Goal: Task Accomplishment & Management: Complete application form

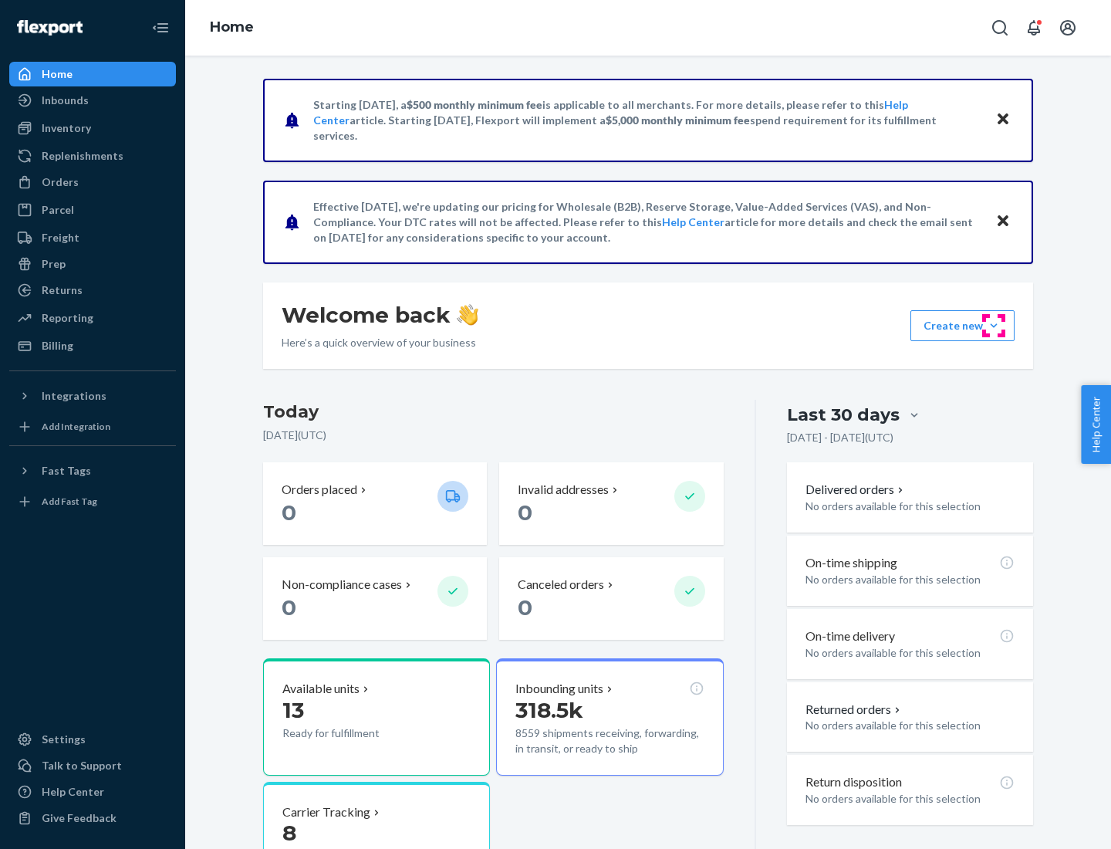
click at [994, 326] on button "Create new Create new inbound Create new order Create new product" at bounding box center [963, 325] width 104 height 31
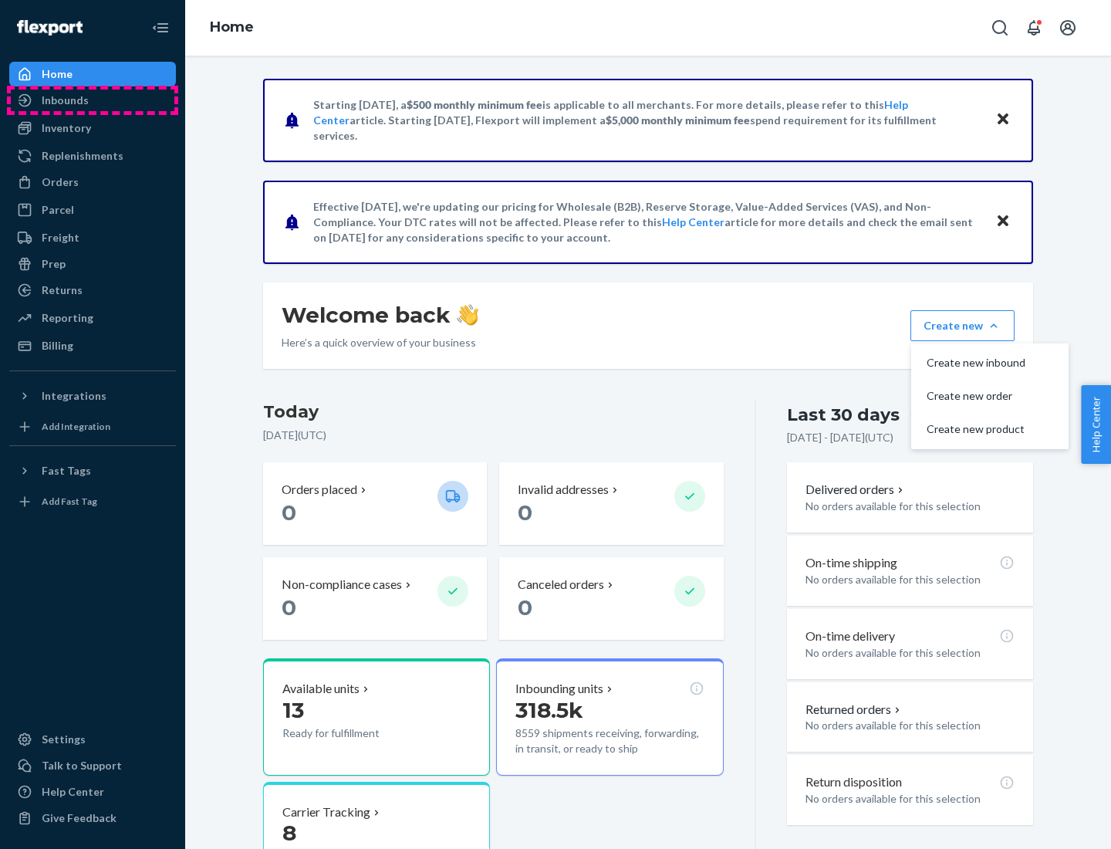
click at [93, 100] on div "Inbounds" at bounding box center [93, 101] width 164 height 22
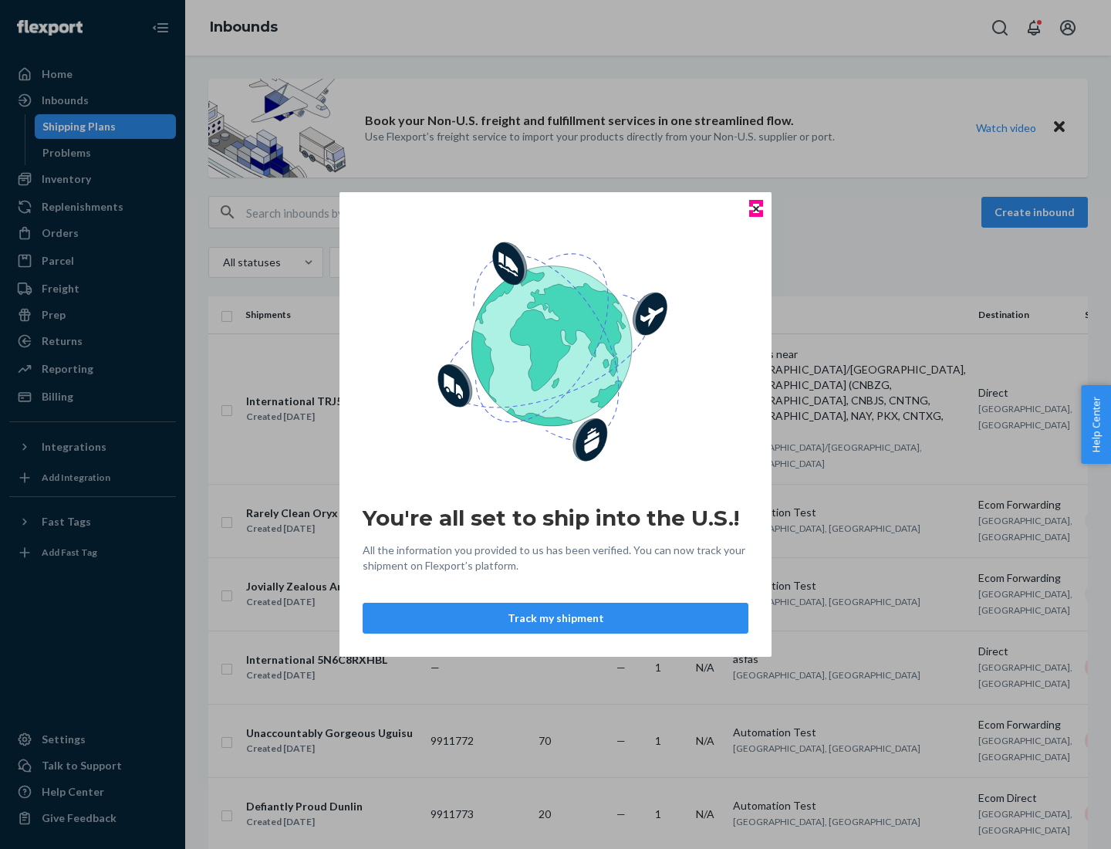
click at [755, 208] on icon "Close" at bounding box center [756, 208] width 6 height 6
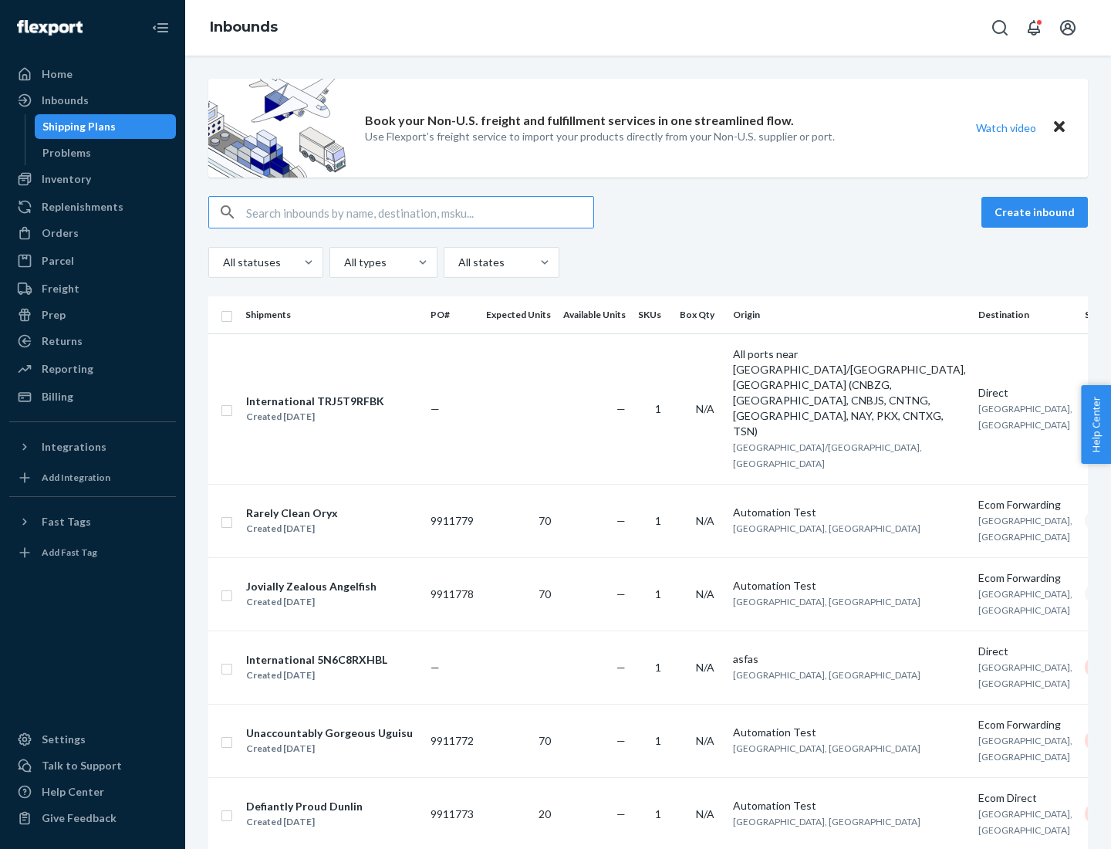
click at [1037, 212] on button "Create inbound" at bounding box center [1035, 212] width 106 height 31
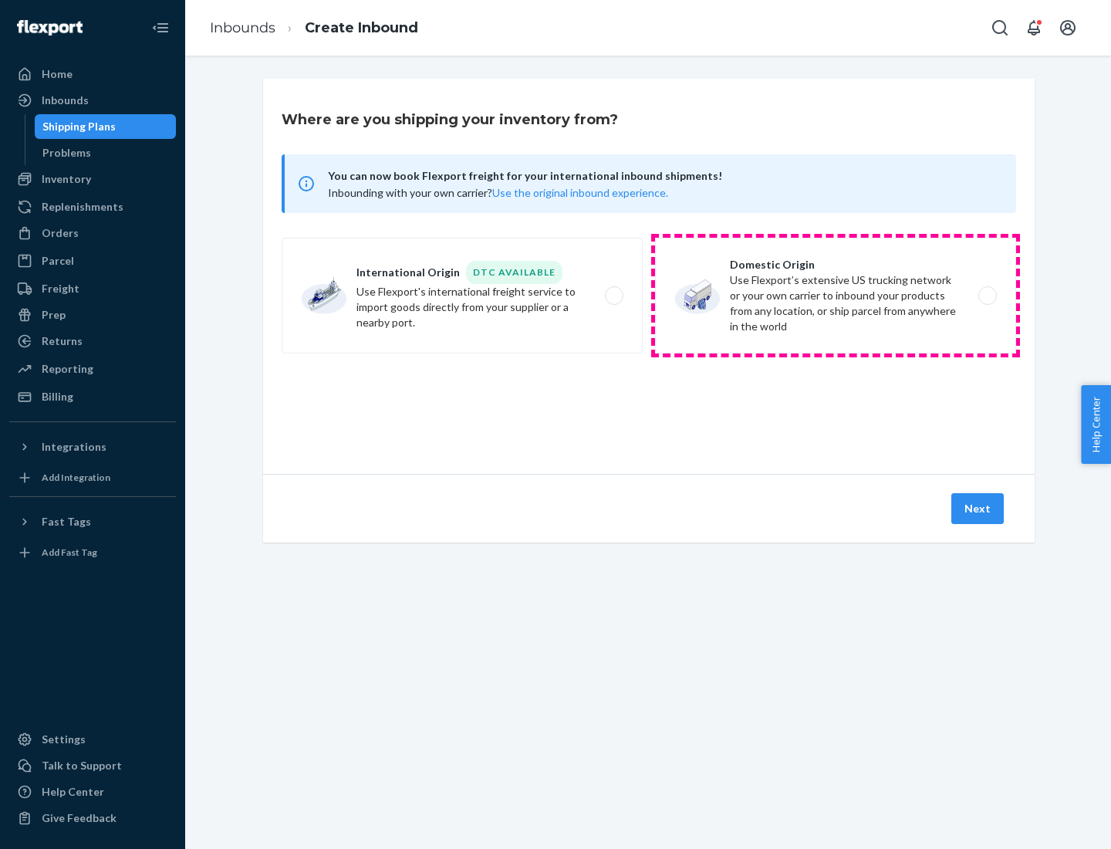
click at [836, 296] on label "Domestic Origin Use Flexport’s extensive US trucking network or your own carrie…" at bounding box center [835, 296] width 361 height 116
click at [987, 296] on input "Domestic Origin Use Flexport’s extensive US trucking network or your own carrie…" at bounding box center [992, 296] width 10 height 10
radio input "true"
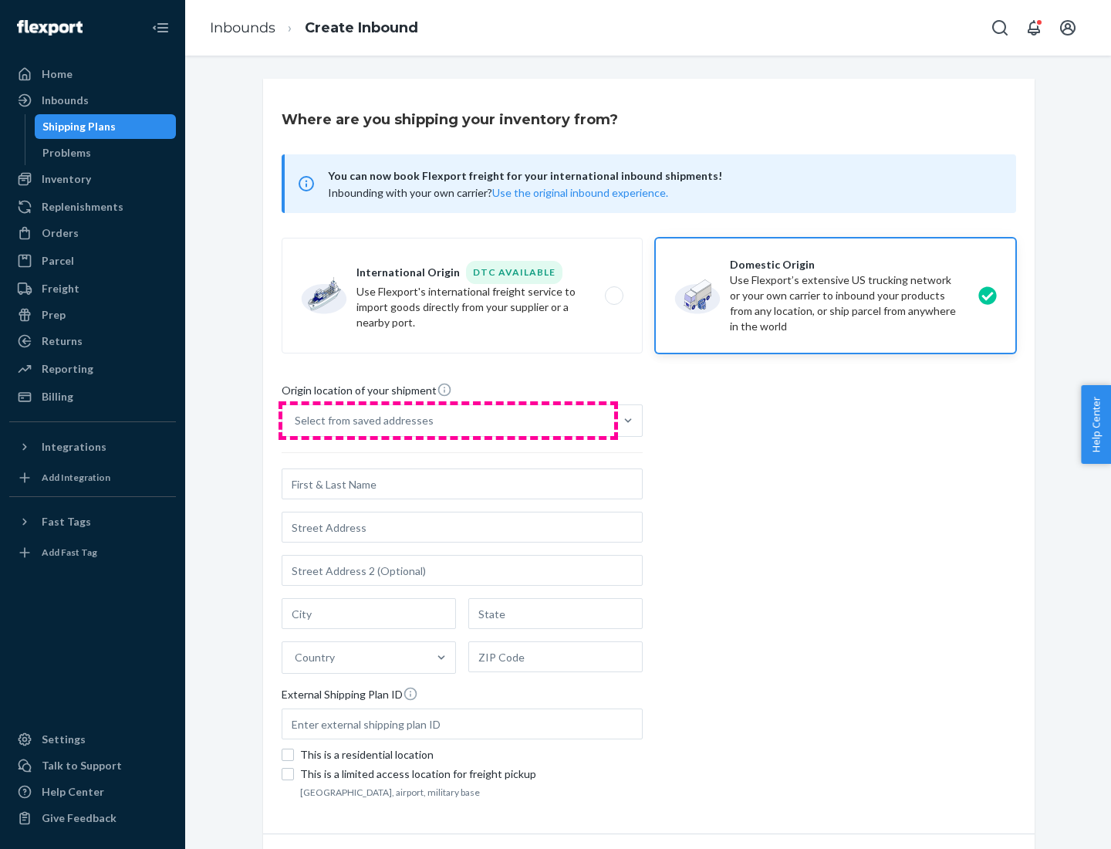
click at [448, 421] on div "Select from saved addresses" at bounding box center [448, 420] width 332 height 31
click at [296, 421] on input "Select from saved addresses" at bounding box center [296, 420] width 2 height 15
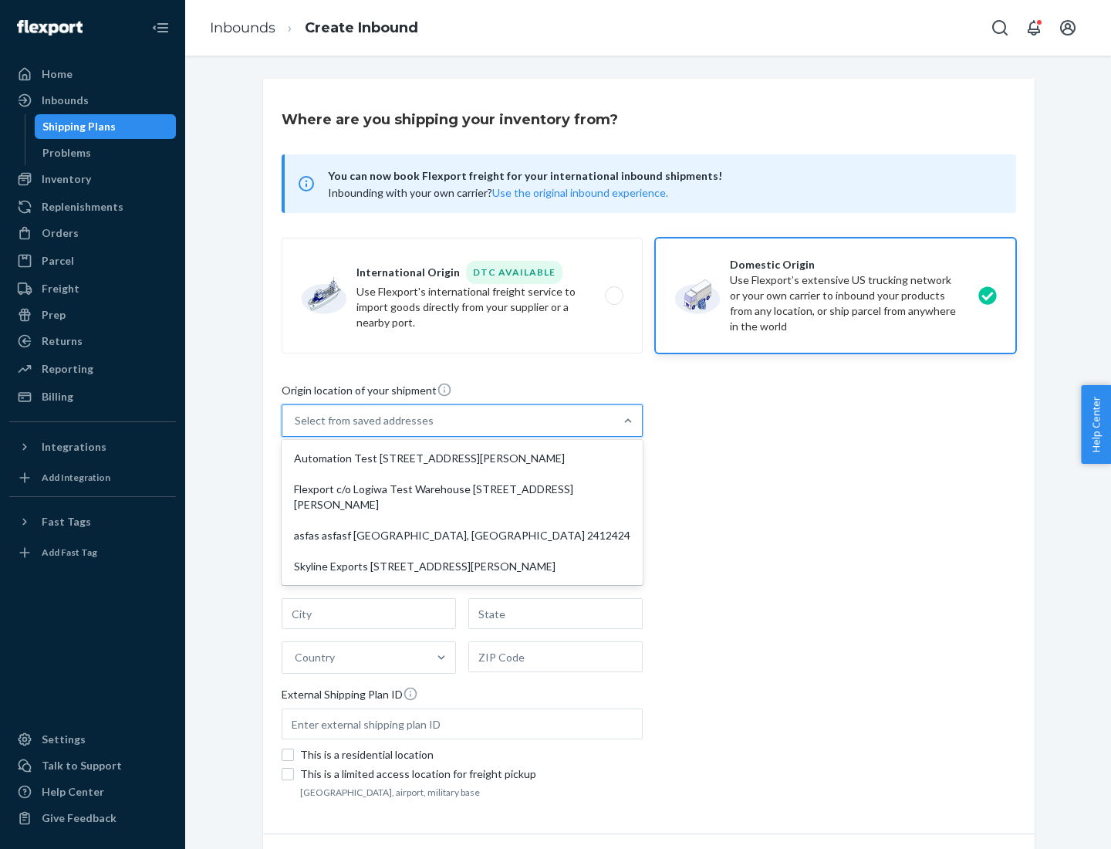
scroll to position [6, 0]
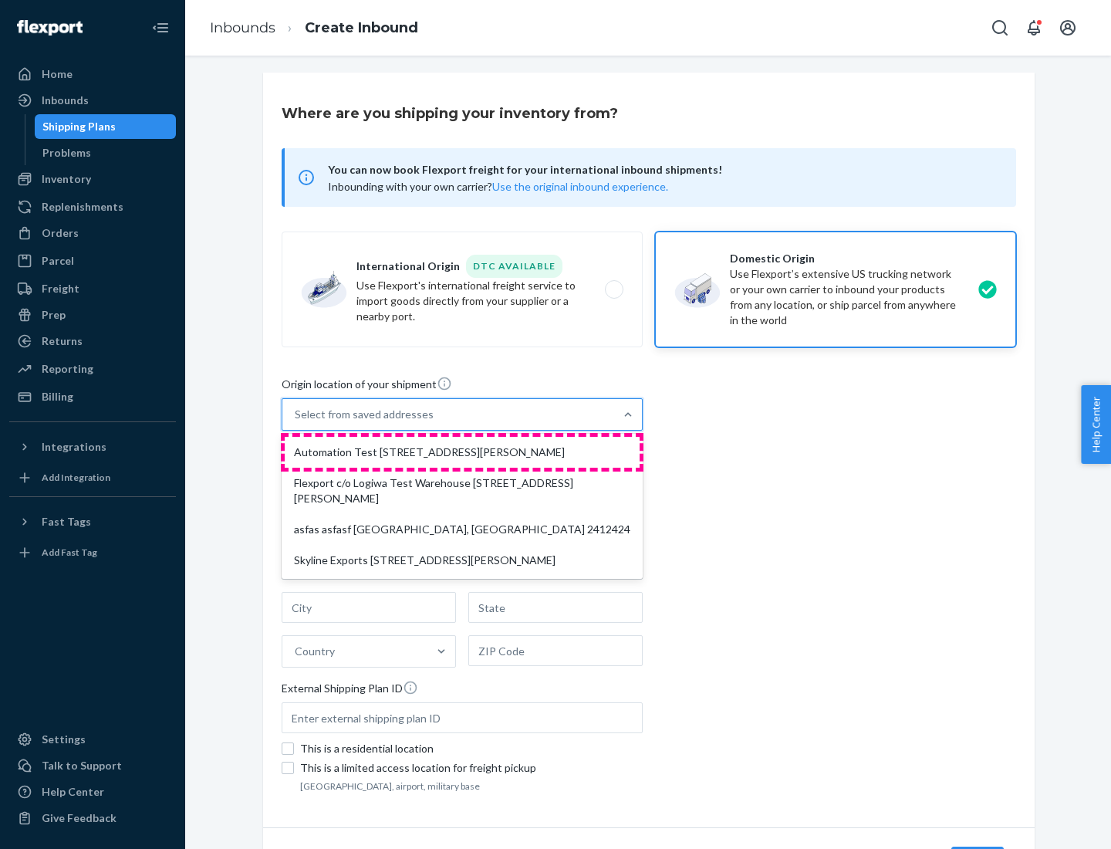
click at [462, 452] on div "Automation Test [STREET_ADDRESS][PERSON_NAME]" at bounding box center [462, 452] width 355 height 31
click at [296, 422] on input "option Automation Test [STREET_ADDRESS][PERSON_NAME] focused, 1 of 4. 4 results…" at bounding box center [296, 414] width 2 height 15
type input "Automation Test"
type input "9th Floor"
type input "[GEOGRAPHIC_DATA]"
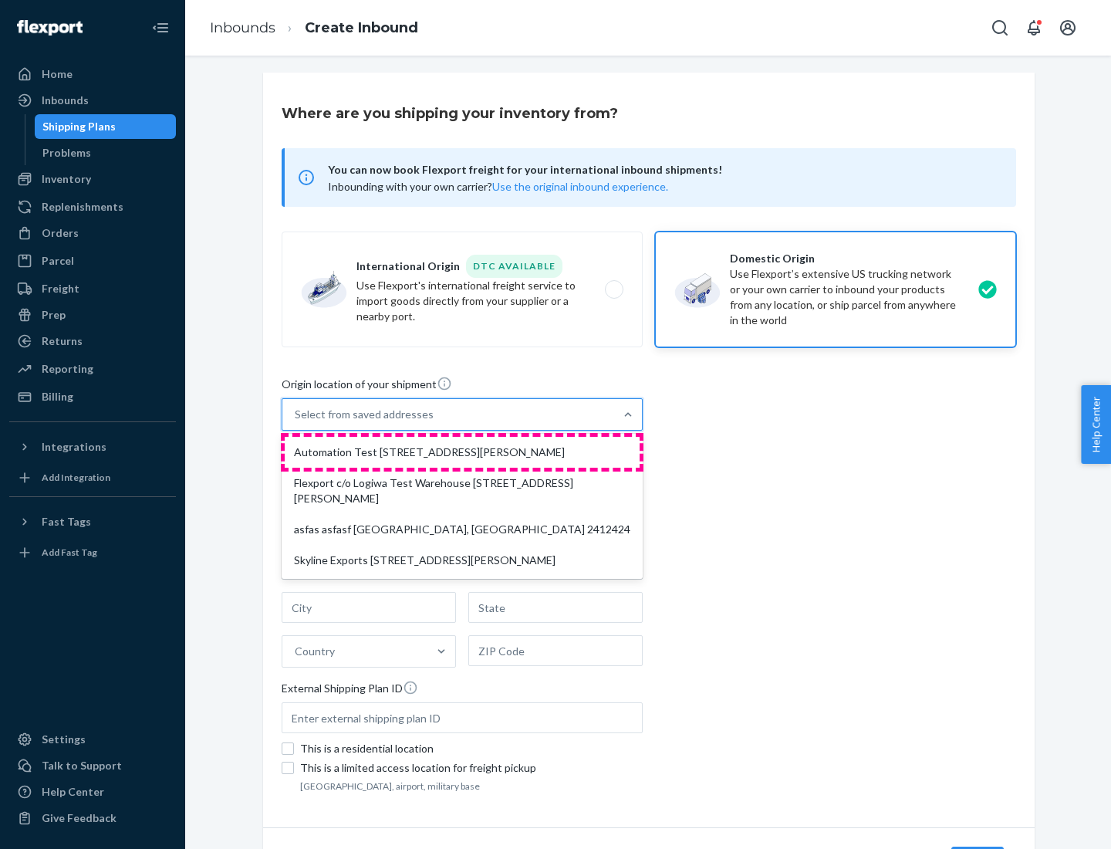
type input "CA"
type input "94104"
type input "[STREET_ADDRESS][PERSON_NAME]"
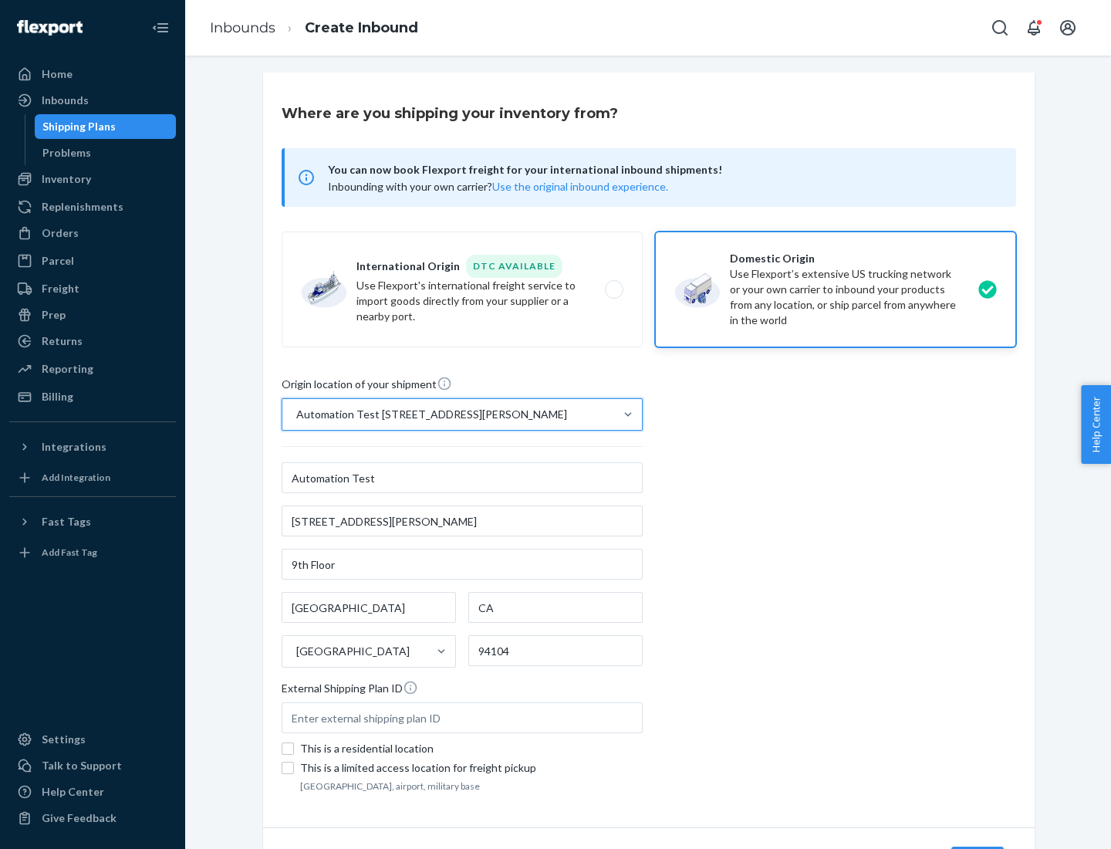
scroll to position [90, 0]
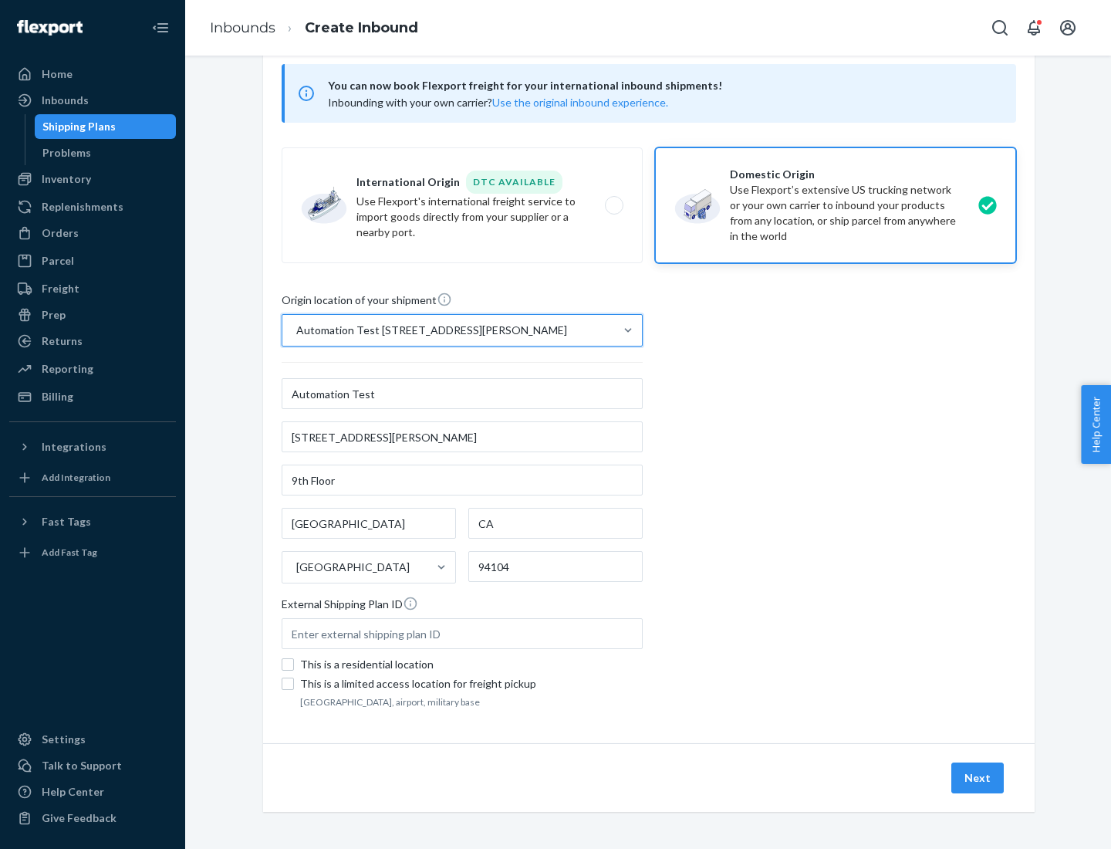
click at [978, 778] on button "Next" at bounding box center [977, 777] width 52 height 31
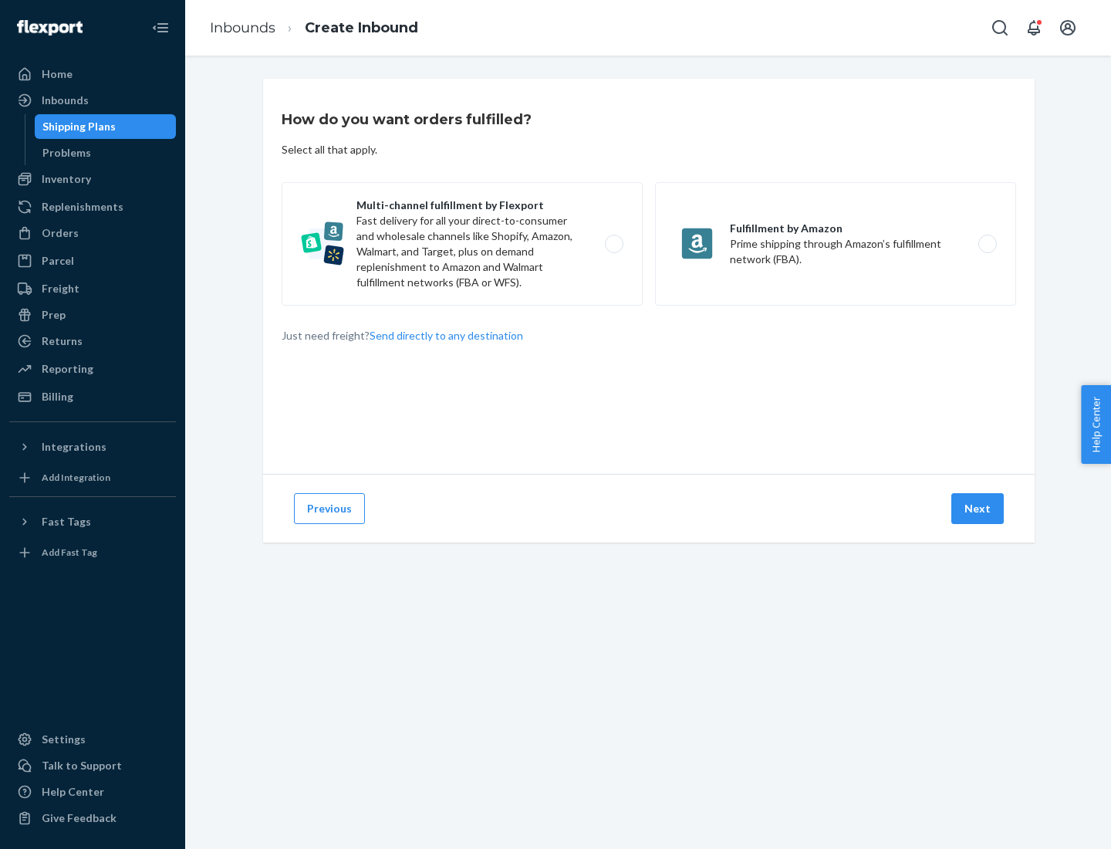
click at [462, 244] on label "Multi-channel fulfillment by Flexport Fast delivery for all your direct-to-cons…" at bounding box center [462, 243] width 361 height 123
click at [613, 244] on input "Multi-channel fulfillment by Flexport Fast delivery for all your direct-to-cons…" at bounding box center [618, 244] width 10 height 10
radio input "true"
click at [978, 508] on button "Next" at bounding box center [977, 508] width 52 height 31
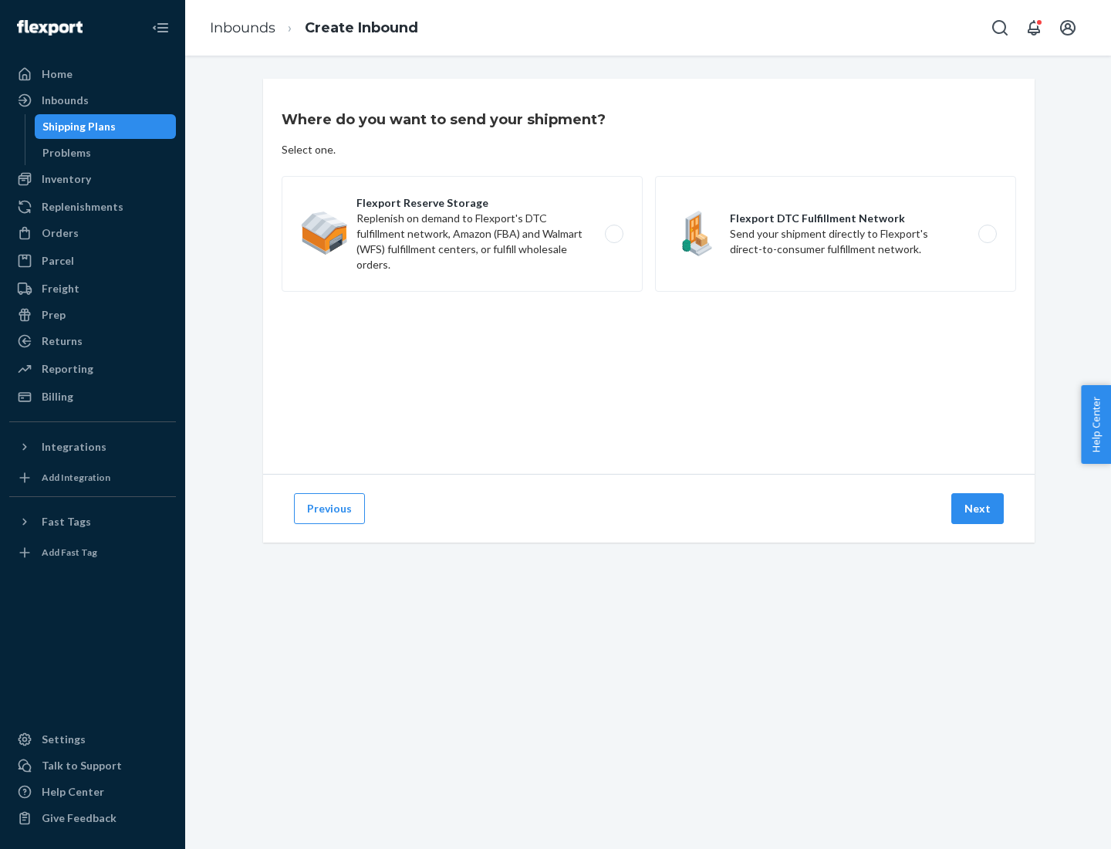
click at [462, 234] on label "Flexport Reserve Storage Replenish on demand to Flexport's DTC fulfillment netw…" at bounding box center [462, 234] width 361 height 116
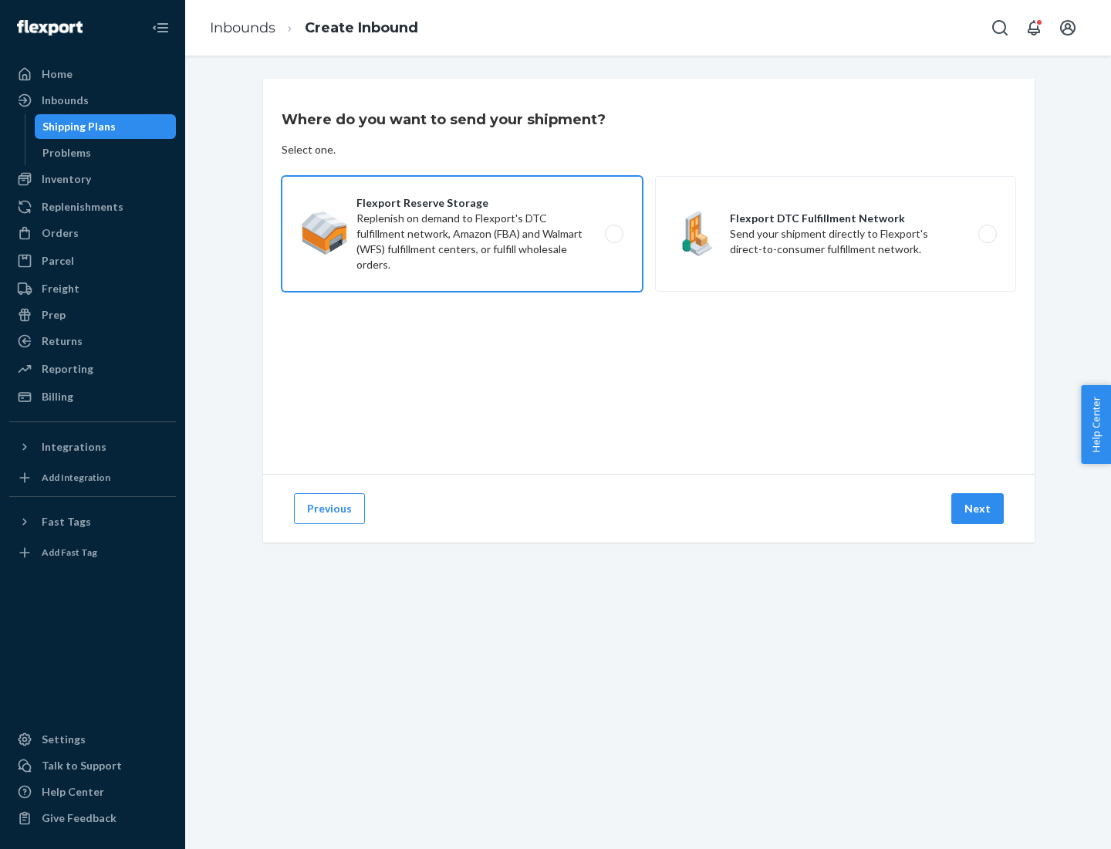
click at [613, 234] on input "Flexport Reserve Storage Replenish on demand to Flexport's DTC fulfillment netw…" at bounding box center [618, 234] width 10 height 10
radio input "true"
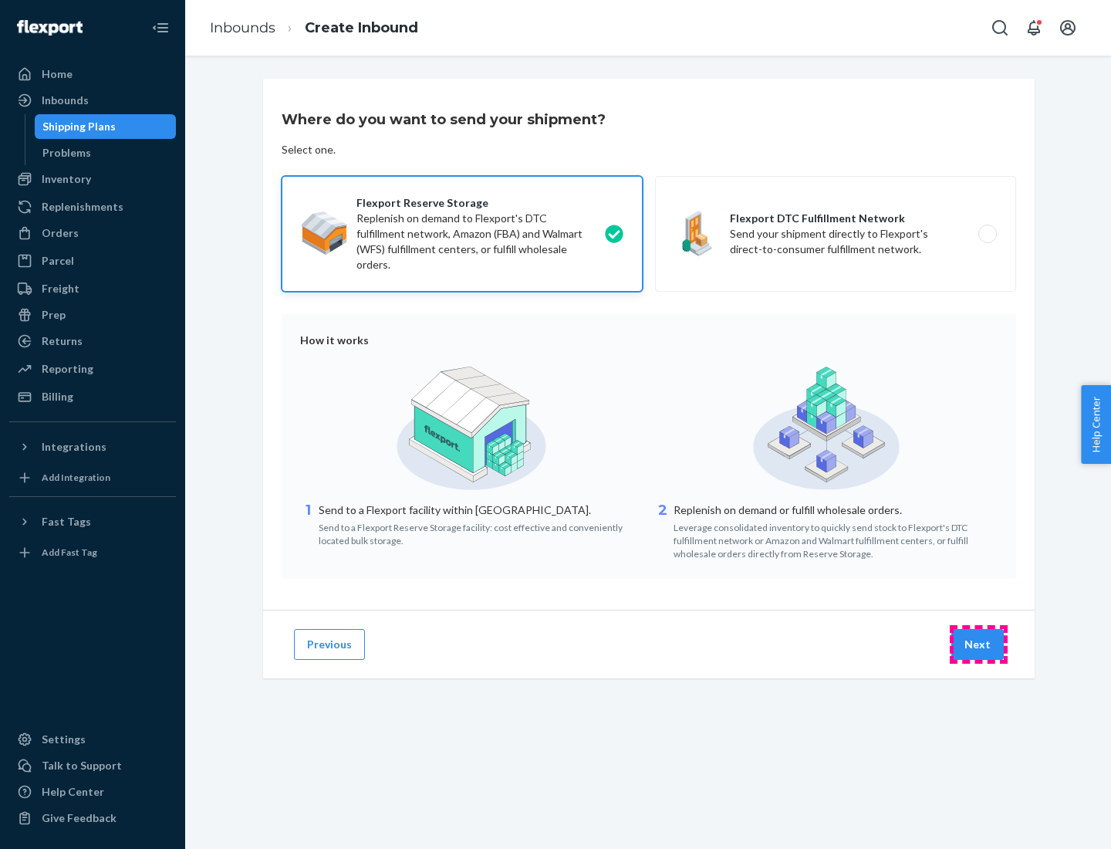
click at [978, 644] on button "Next" at bounding box center [977, 644] width 52 height 31
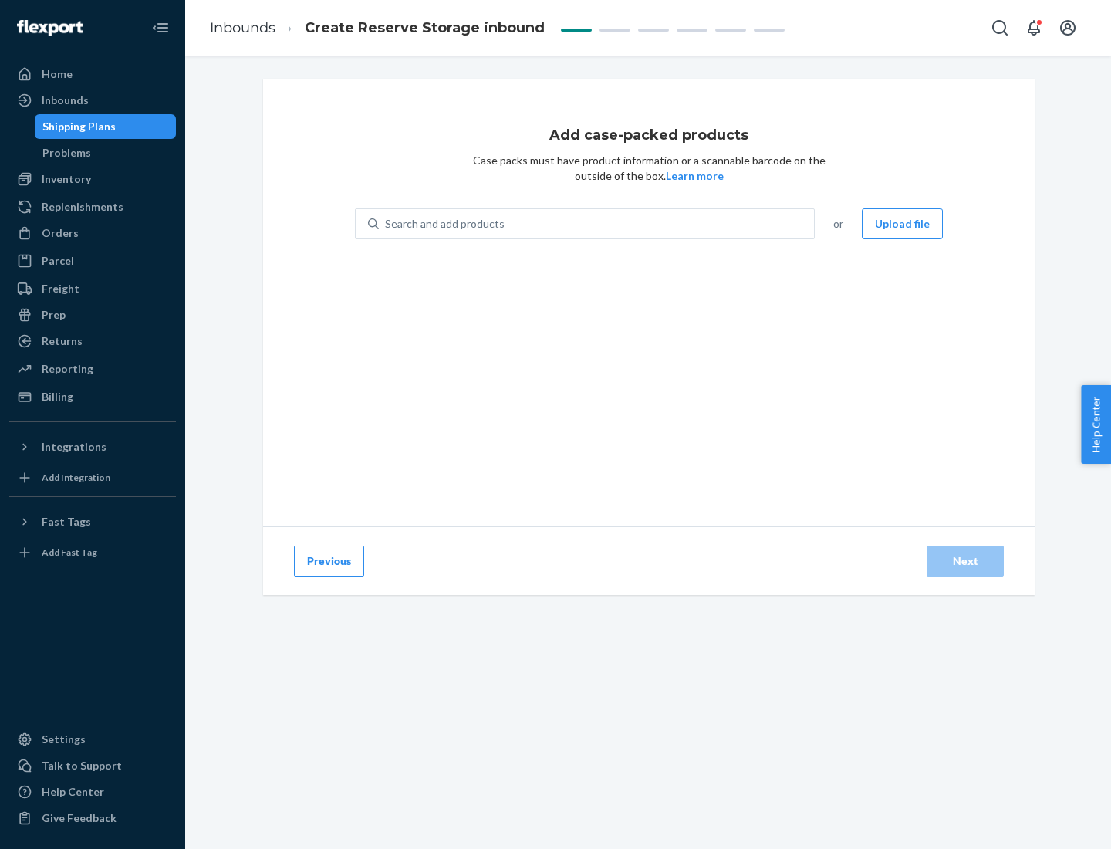
click at [597, 224] on div "Search and add products" at bounding box center [596, 224] width 435 height 28
click at [387, 224] on input "Search and add products" at bounding box center [386, 223] width 2 height 15
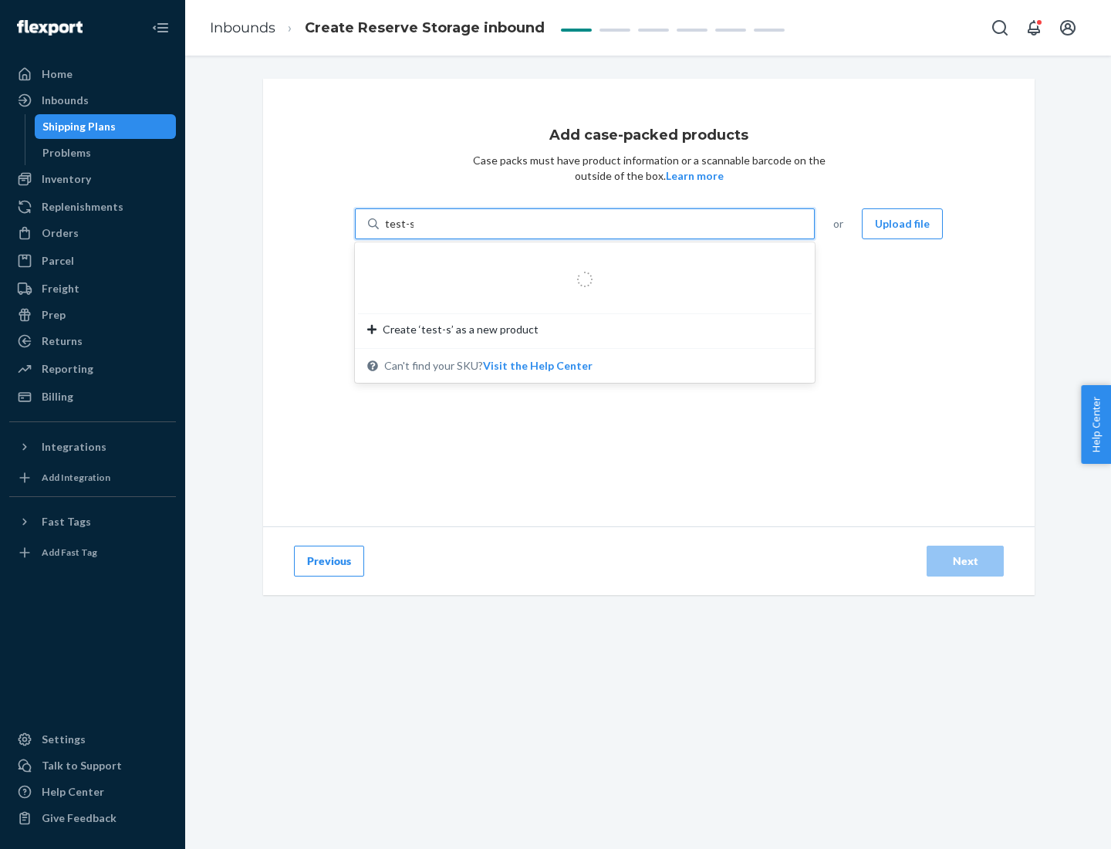
type input "test-syn"
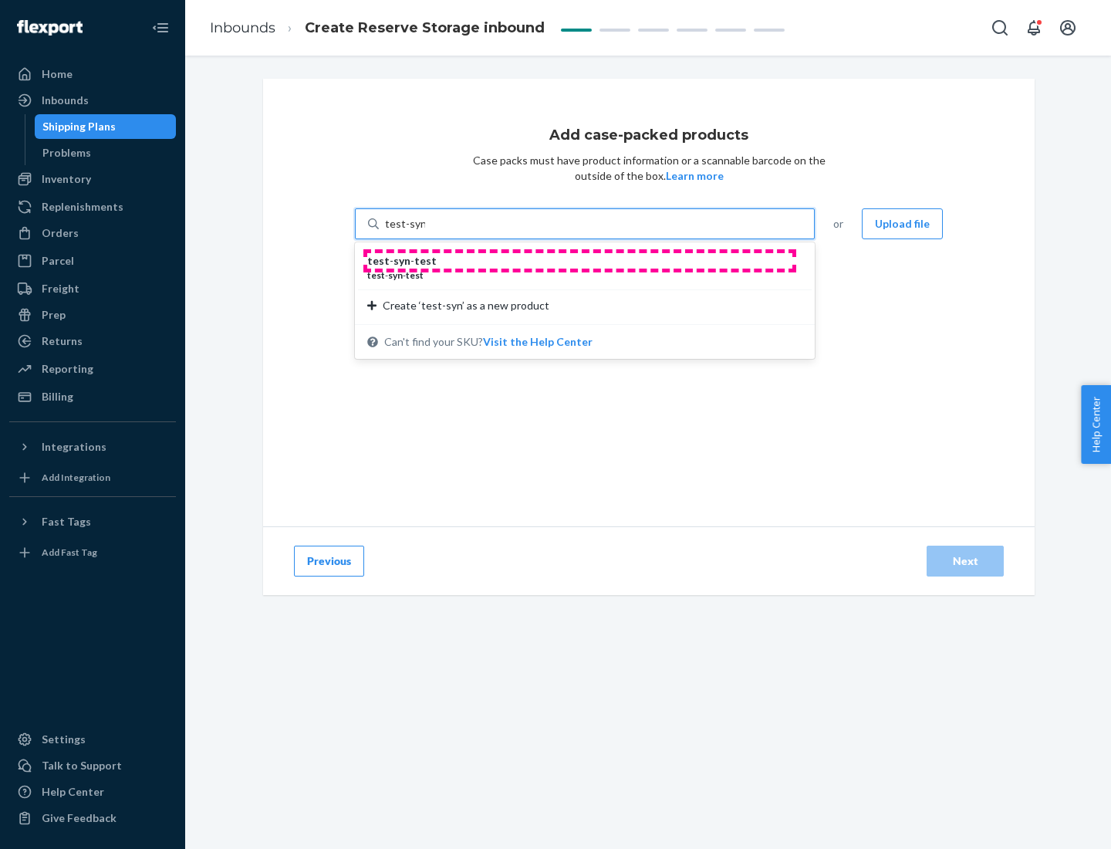
click at [579, 261] on div "test - syn - test" at bounding box center [578, 260] width 423 height 15
click at [425, 231] on input "test-syn" at bounding box center [405, 223] width 40 height 15
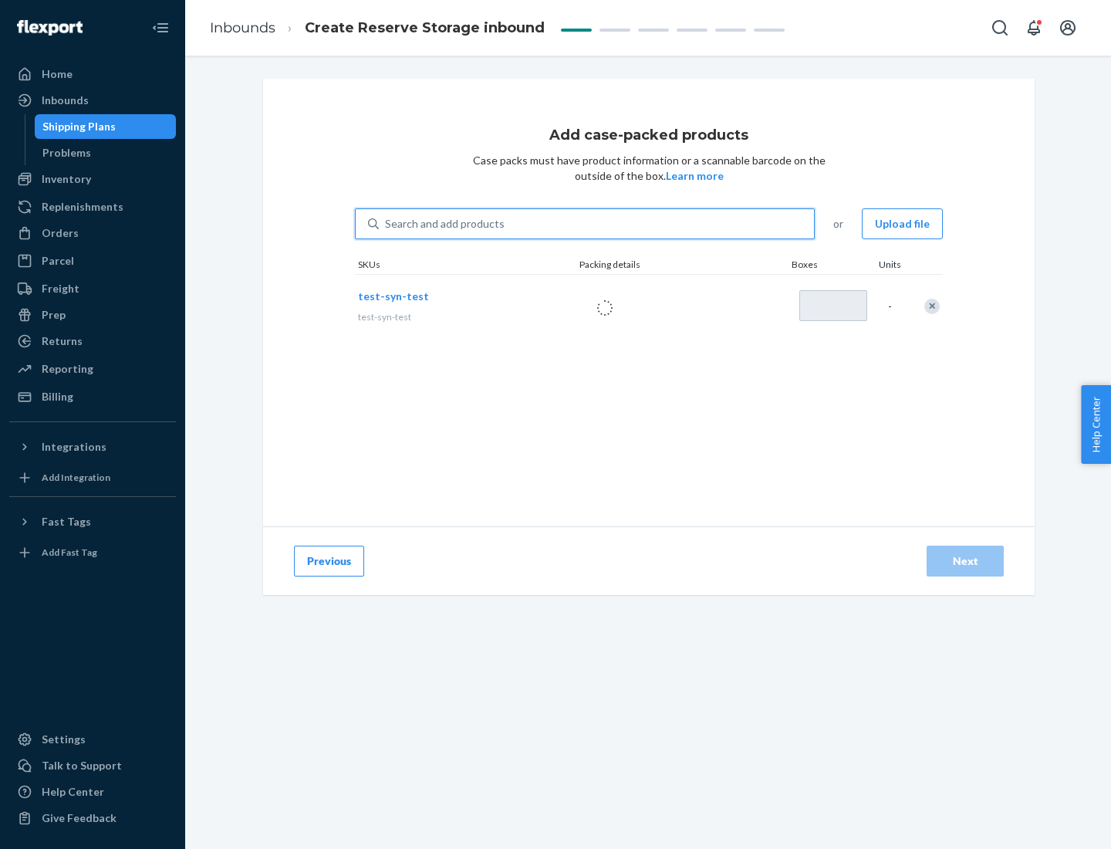
type input "1"
click at [965, 561] on div "Next" at bounding box center [965, 560] width 51 height 15
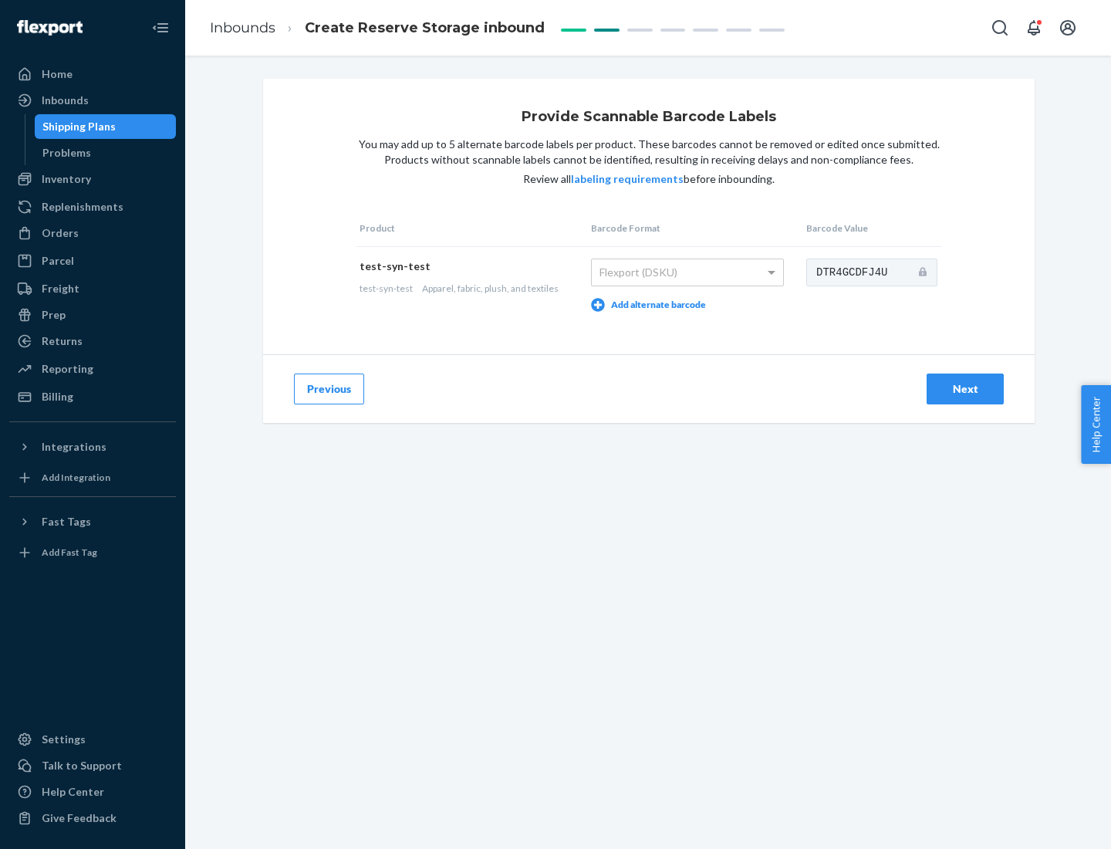
click at [965, 388] on div "Next" at bounding box center [965, 388] width 51 height 15
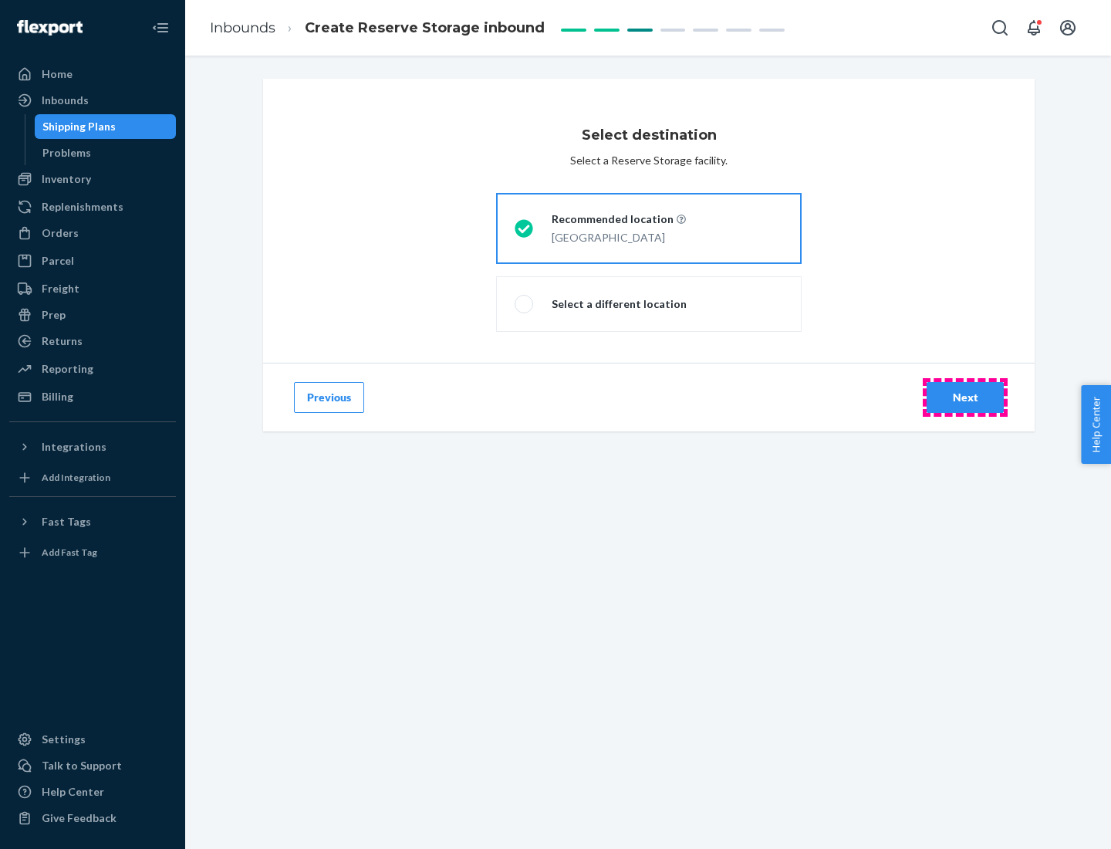
click at [965, 397] on div "Next" at bounding box center [965, 397] width 51 height 15
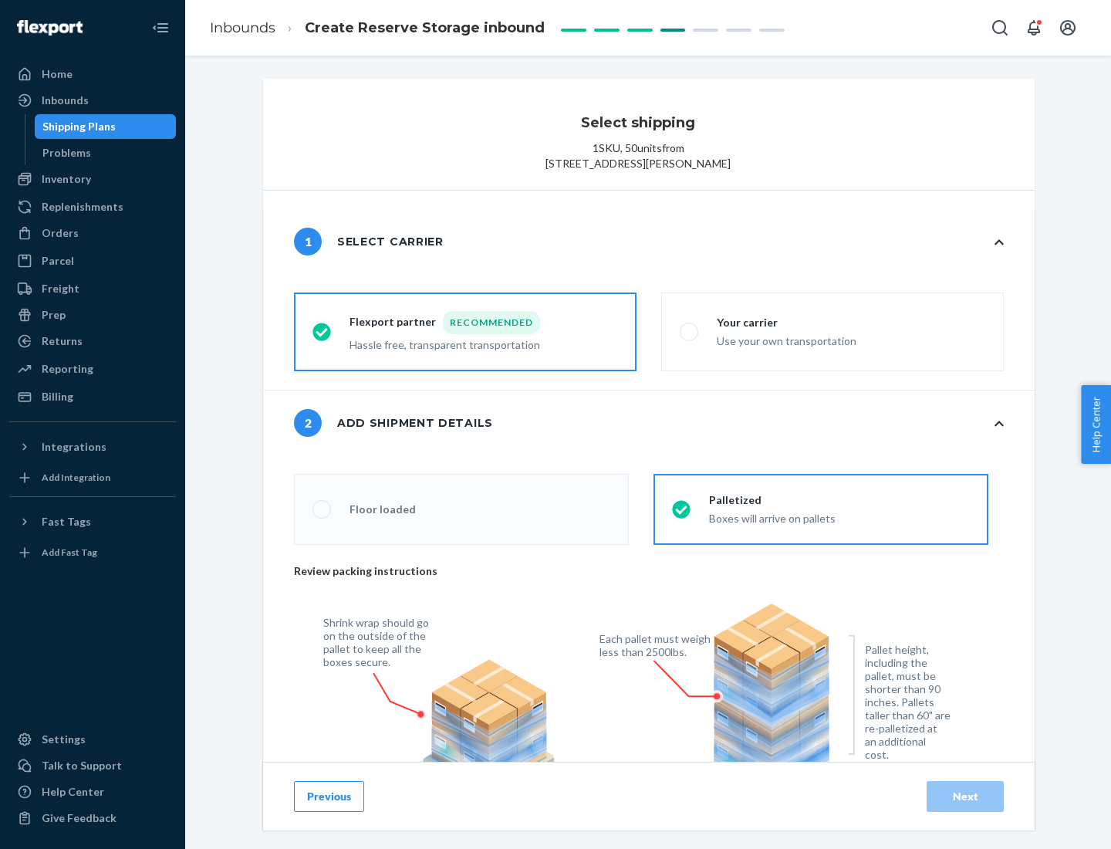
radio input "false"
type input "1"
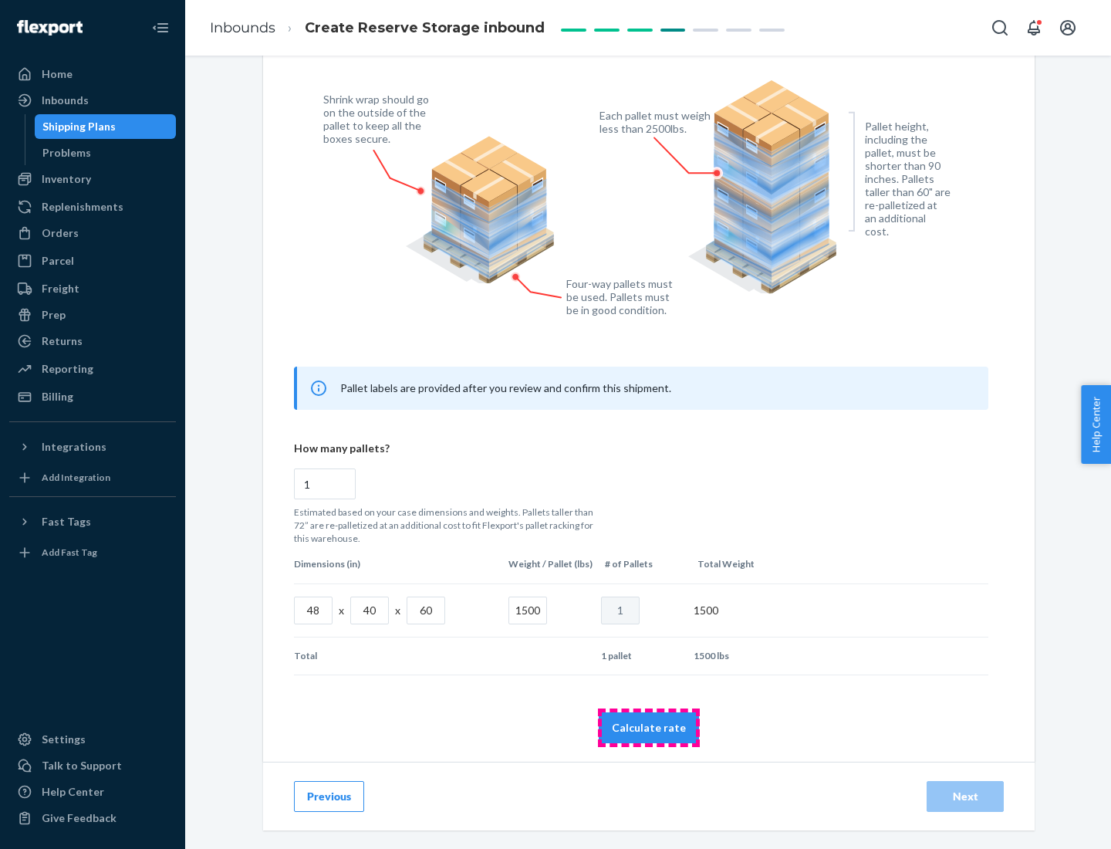
click at [649, 727] on button "Calculate rate" at bounding box center [649, 727] width 100 height 31
radio input "false"
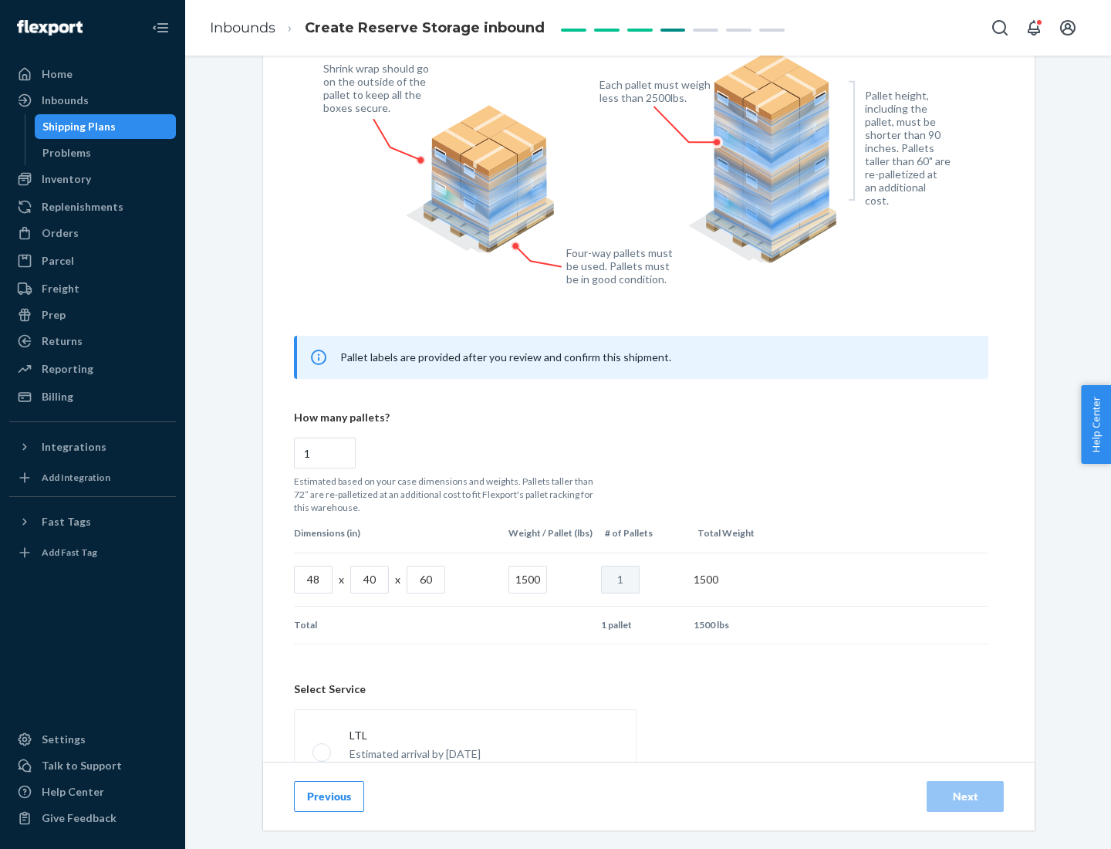
scroll to position [682, 0]
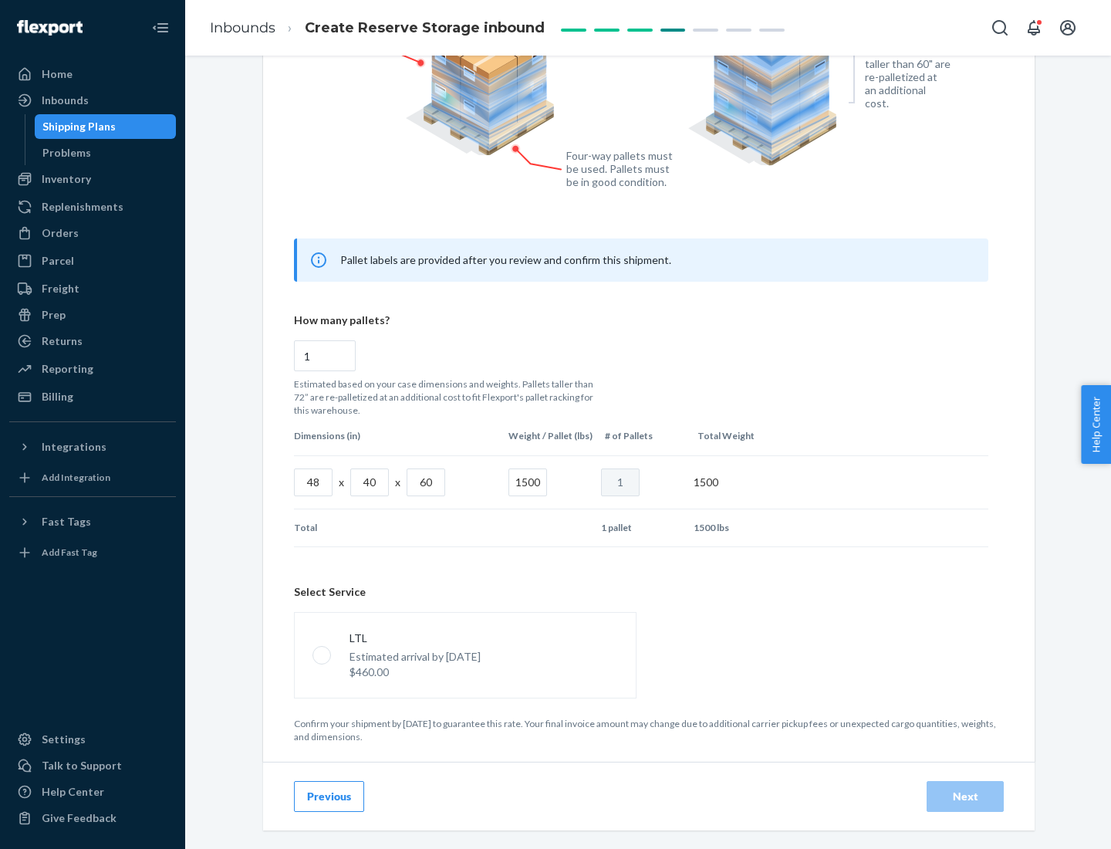
click at [465, 654] on p "Estimated arrival by [DATE]" at bounding box center [415, 656] width 131 height 15
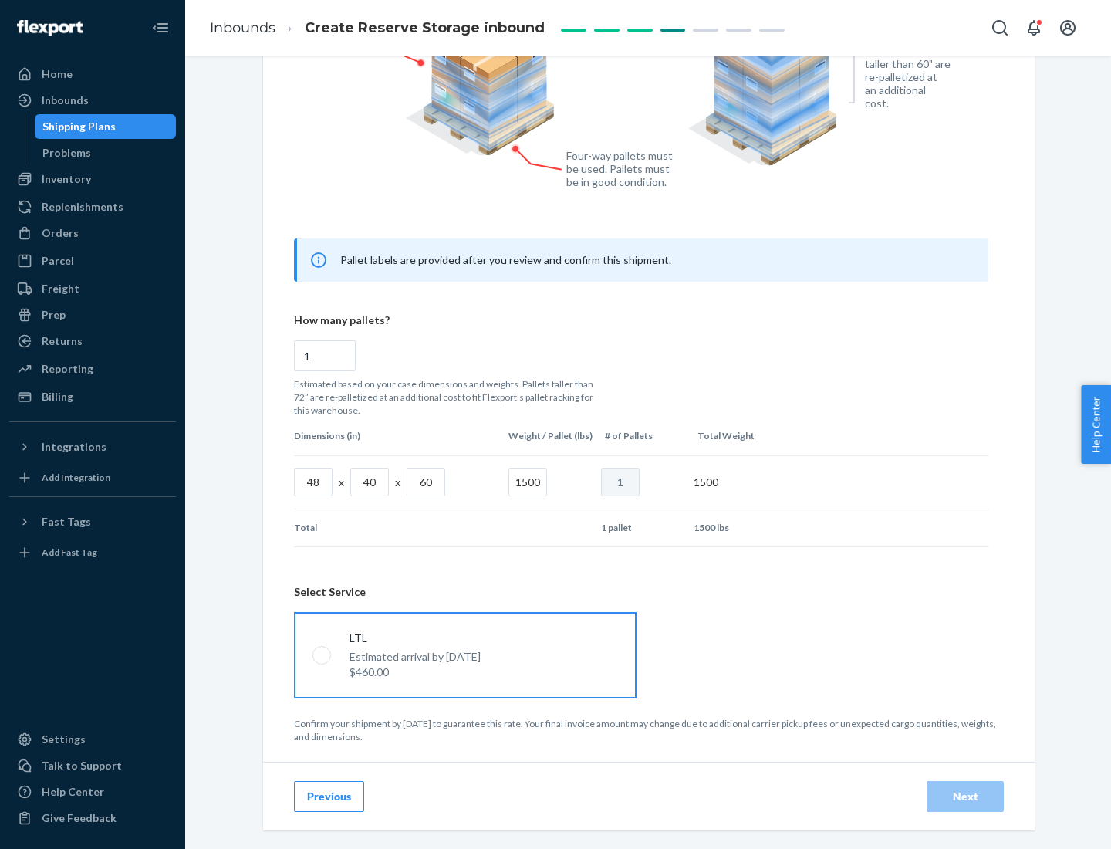
click at [323, 654] on input "LTL Estimated arrival by [DATE] $460.00" at bounding box center [318, 655] width 10 height 10
radio input "true"
radio input "false"
click at [965, 796] on div "Next" at bounding box center [965, 796] width 51 height 15
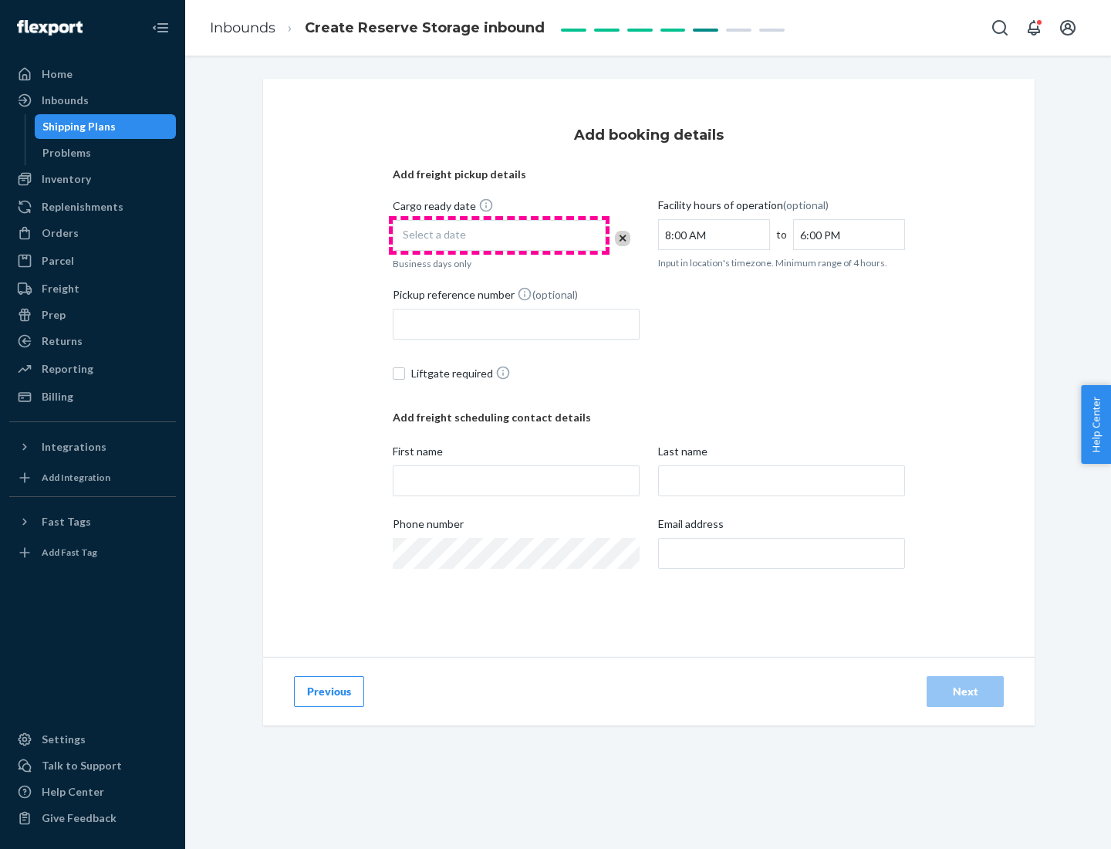
click at [499, 235] on div "Select a date" at bounding box center [499, 235] width 213 height 31
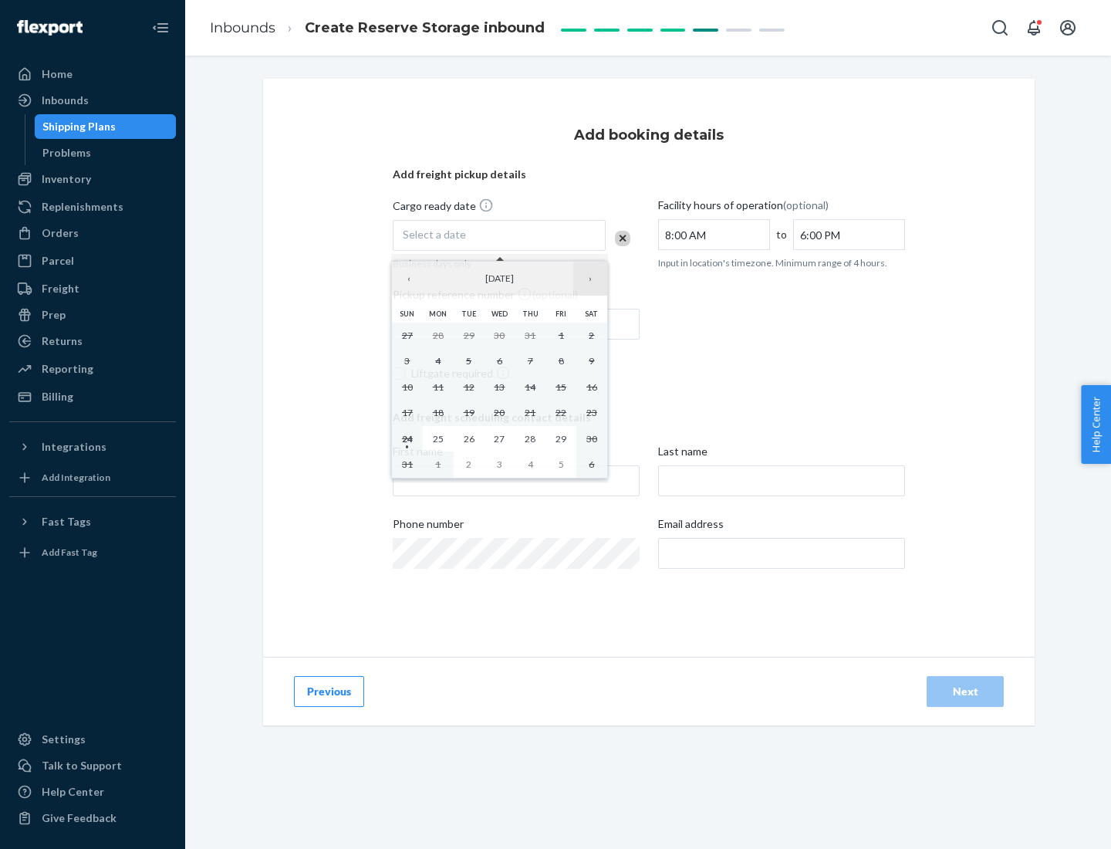
click at [590, 279] on button "›" at bounding box center [590, 279] width 34 height 34
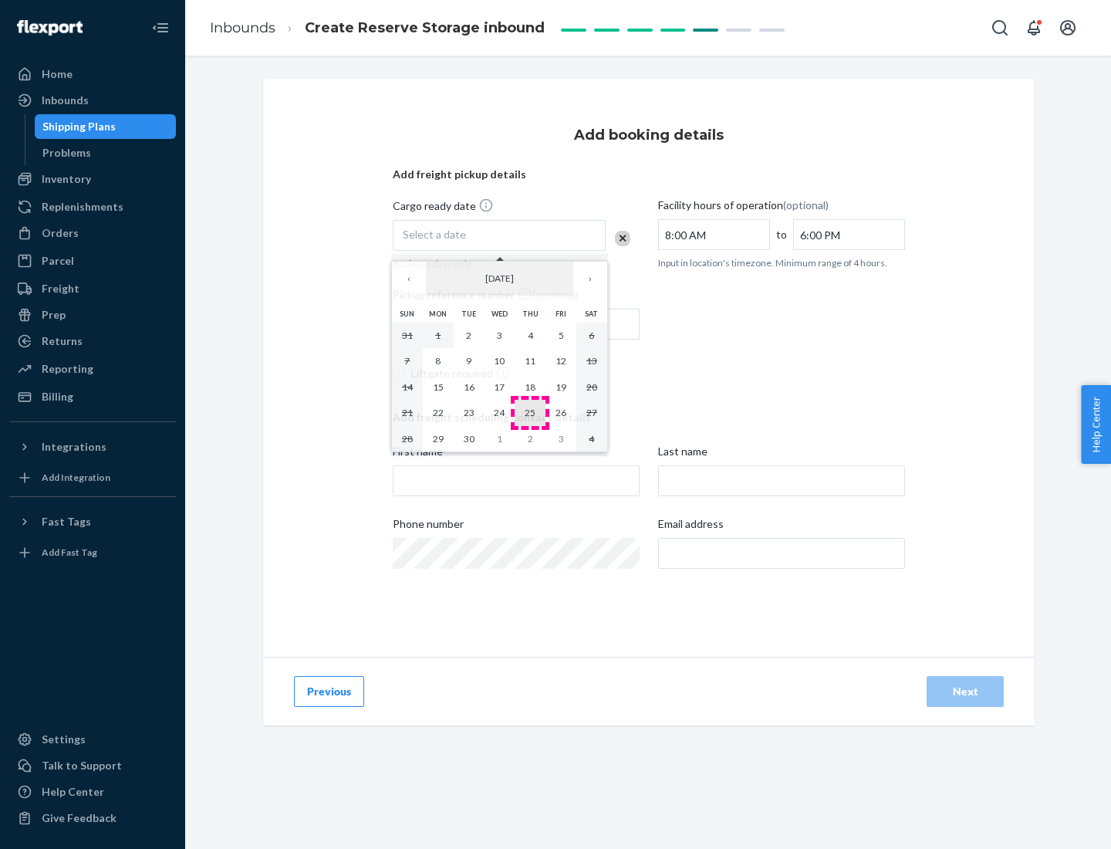
click at [530, 412] on abbr "25" at bounding box center [530, 413] width 11 height 12
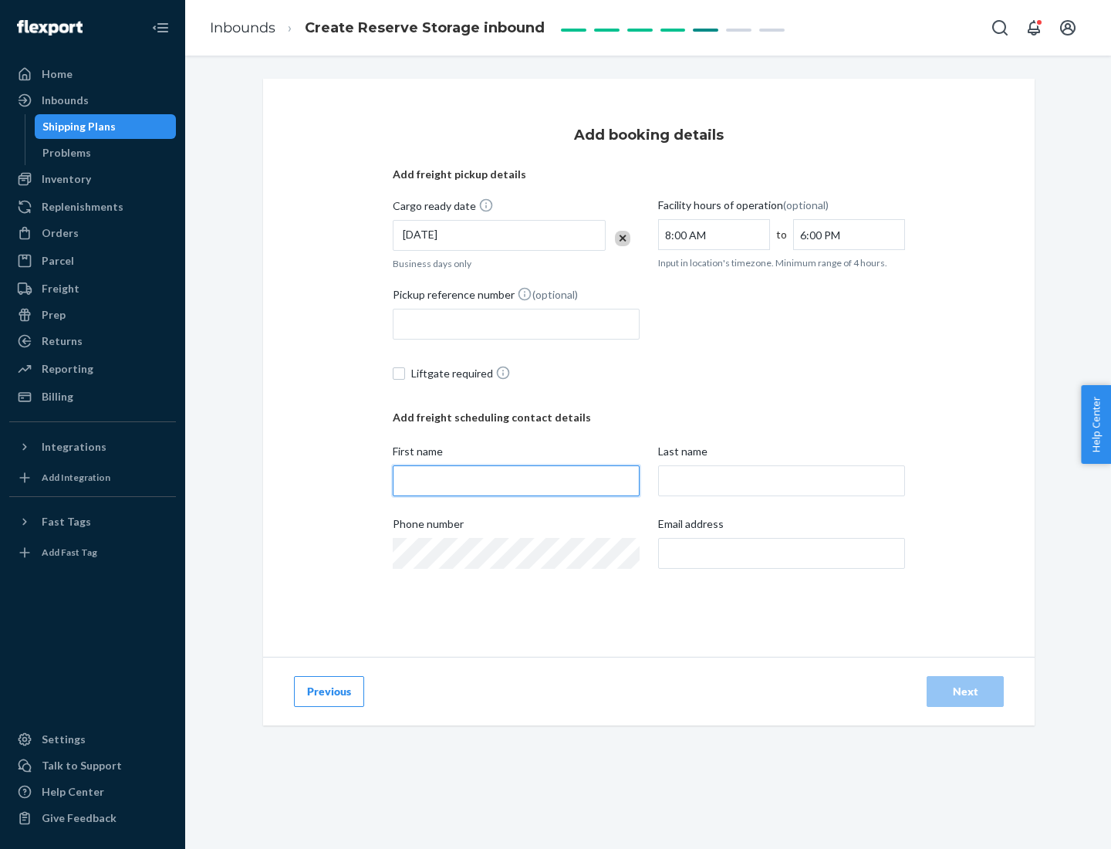
click at [516, 481] on input "First name" at bounding box center [516, 480] width 247 height 31
type input "[PERSON_NAME]"
click at [782, 481] on input "Last name" at bounding box center [781, 480] width 247 height 31
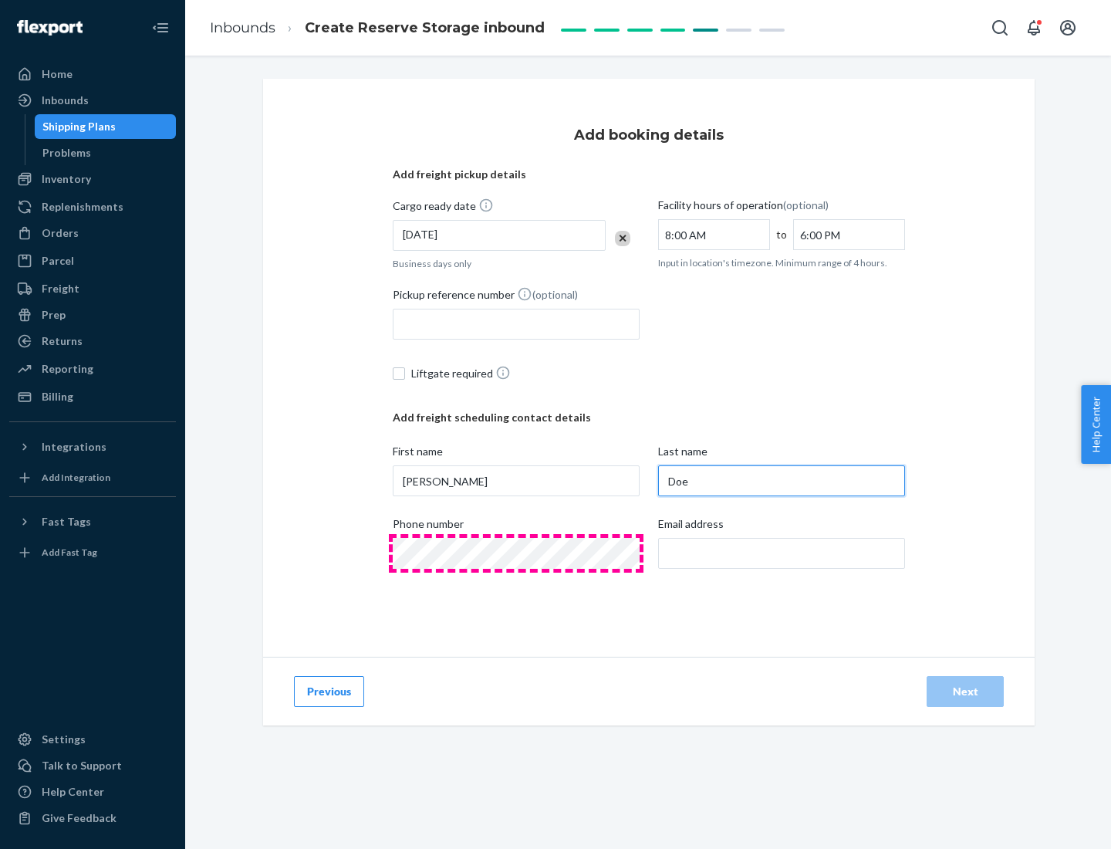
type input "Doe"
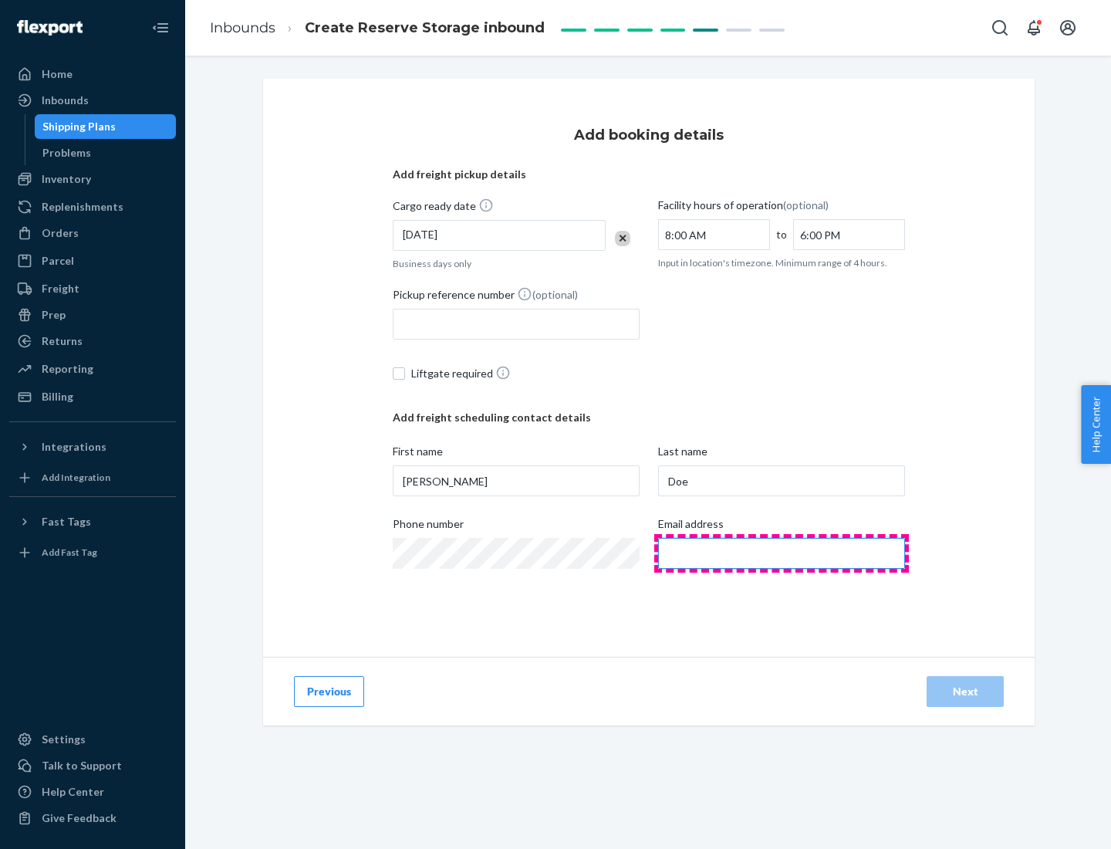
click at [782, 553] on input "Email address" at bounding box center [781, 553] width 247 height 31
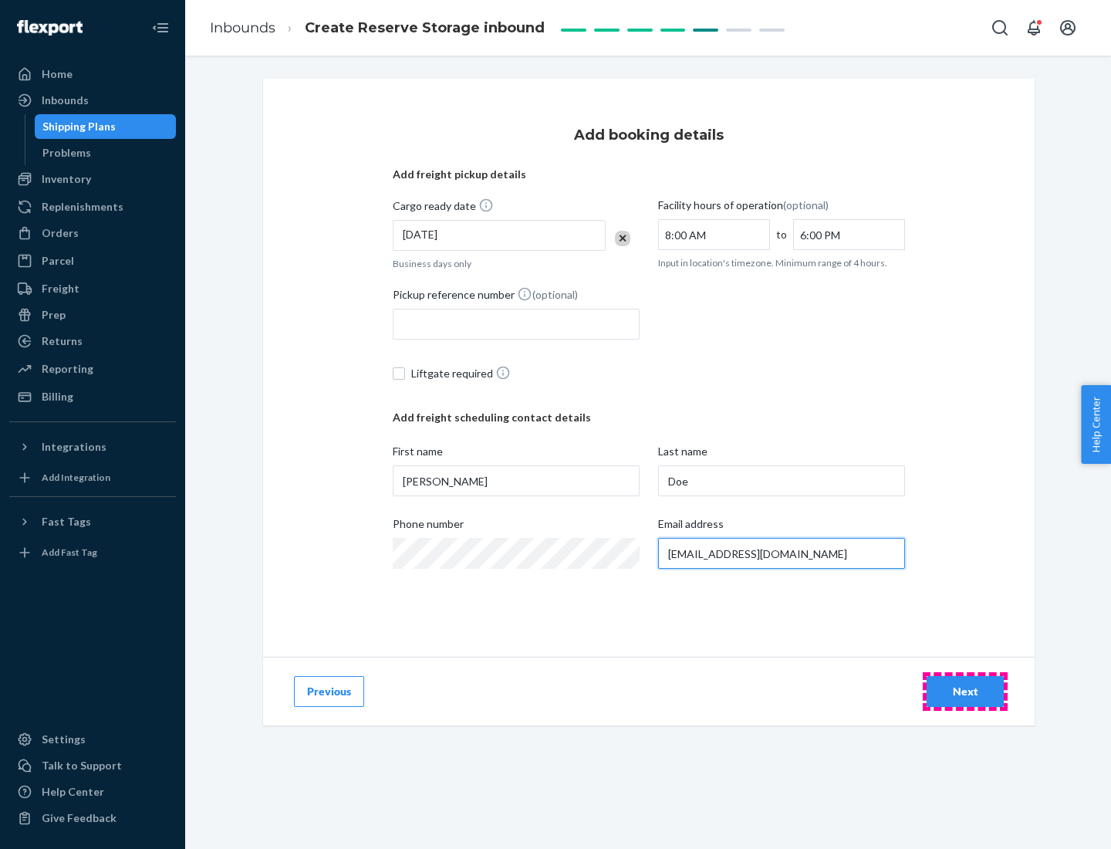
type input "[EMAIL_ADDRESS][DOMAIN_NAME]"
click at [965, 691] on div "Next" at bounding box center [965, 691] width 51 height 15
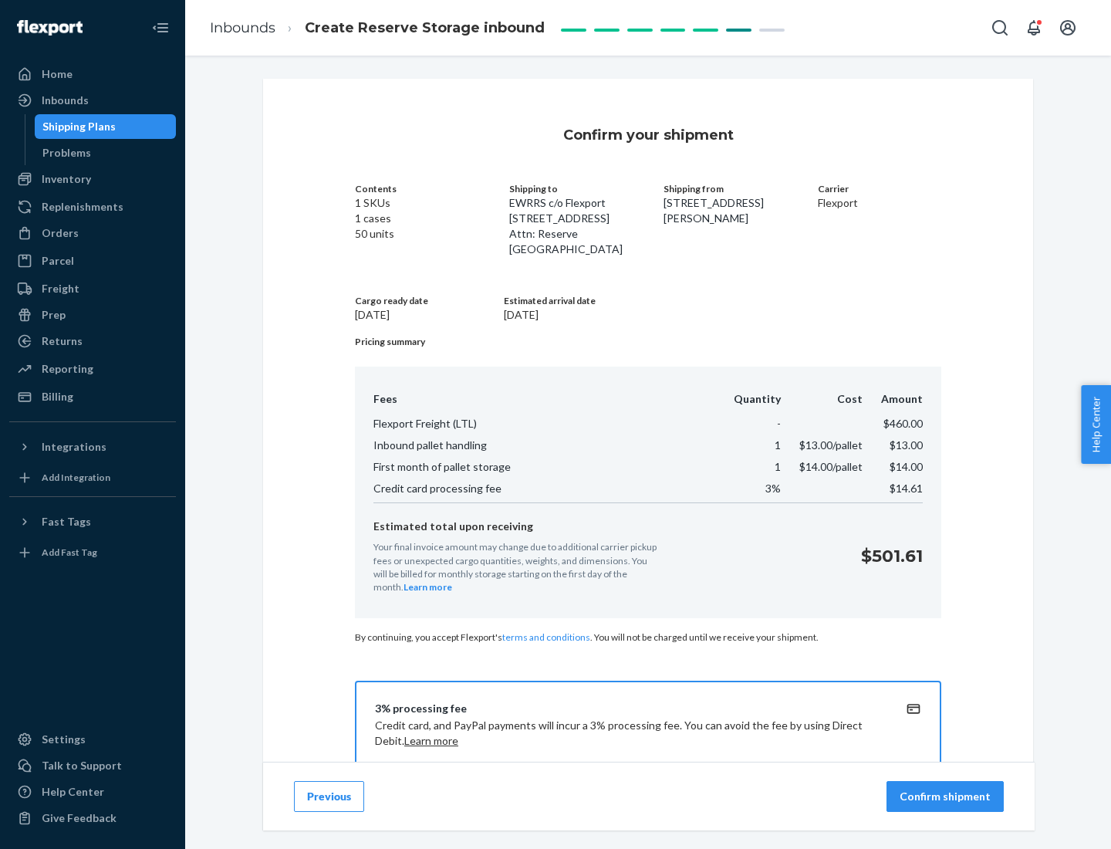
scroll to position [222, 0]
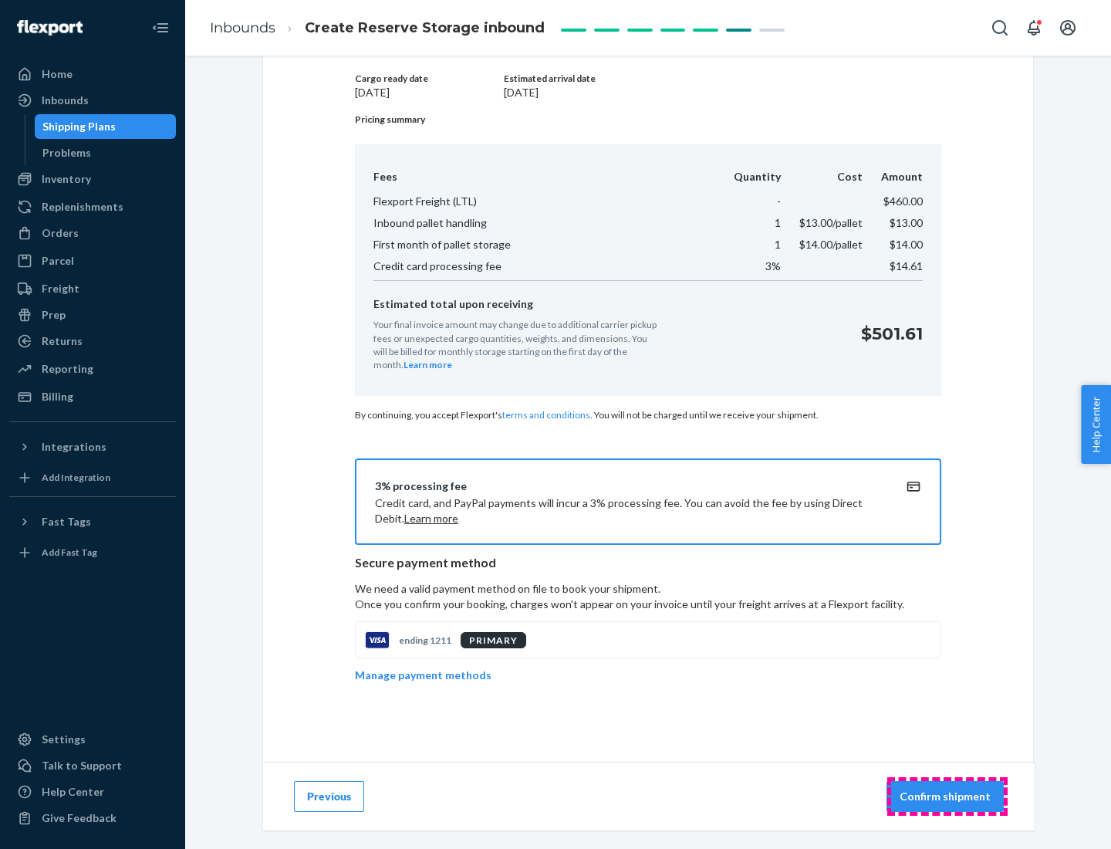
click at [947, 796] on p "Confirm shipment" at bounding box center [945, 796] width 91 height 15
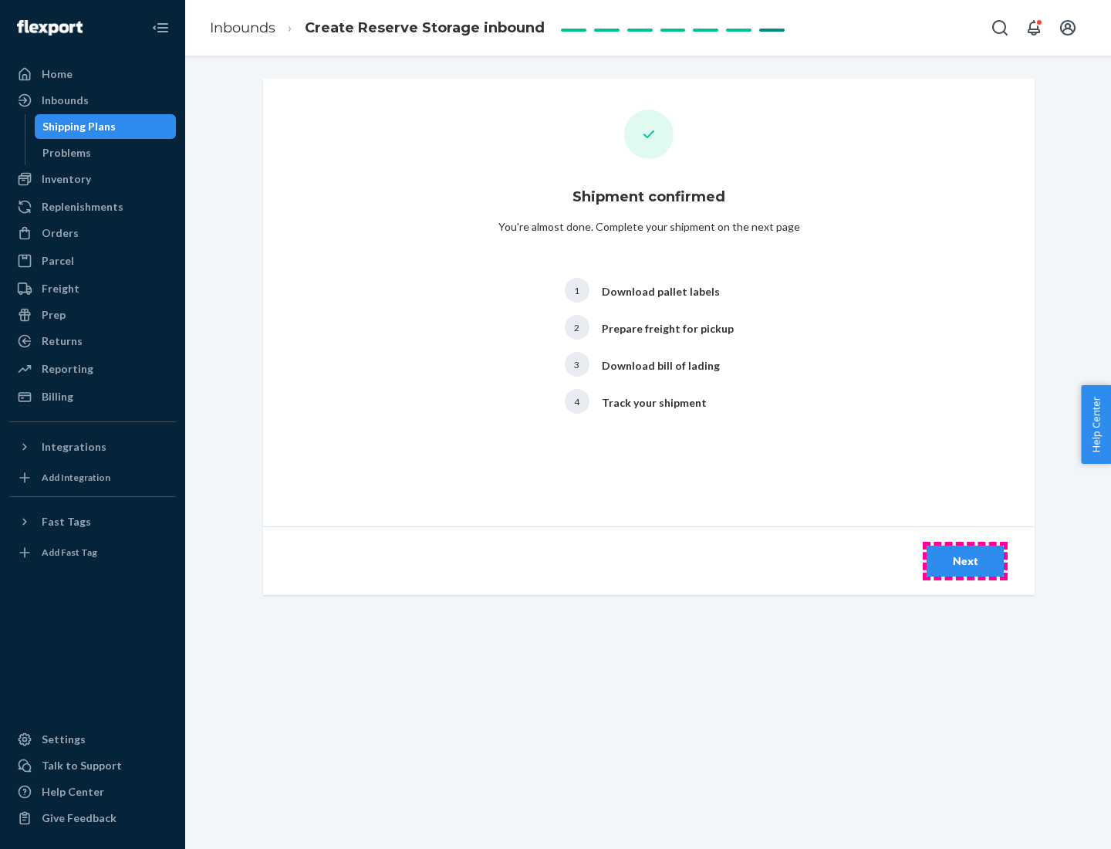
click at [965, 561] on div "Next" at bounding box center [965, 560] width 51 height 15
